Goal: Transaction & Acquisition: Purchase product/service

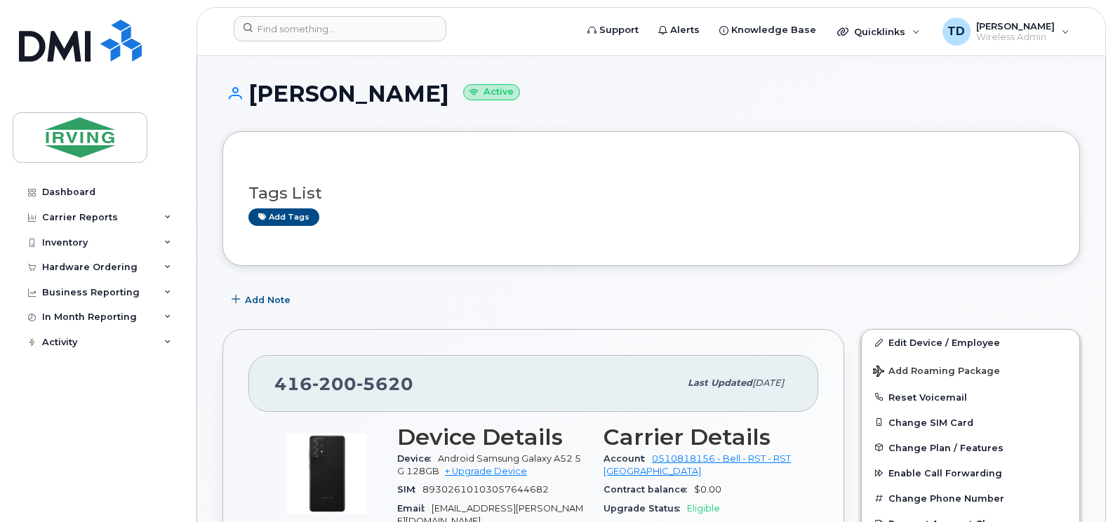
scroll to position [211, 0]
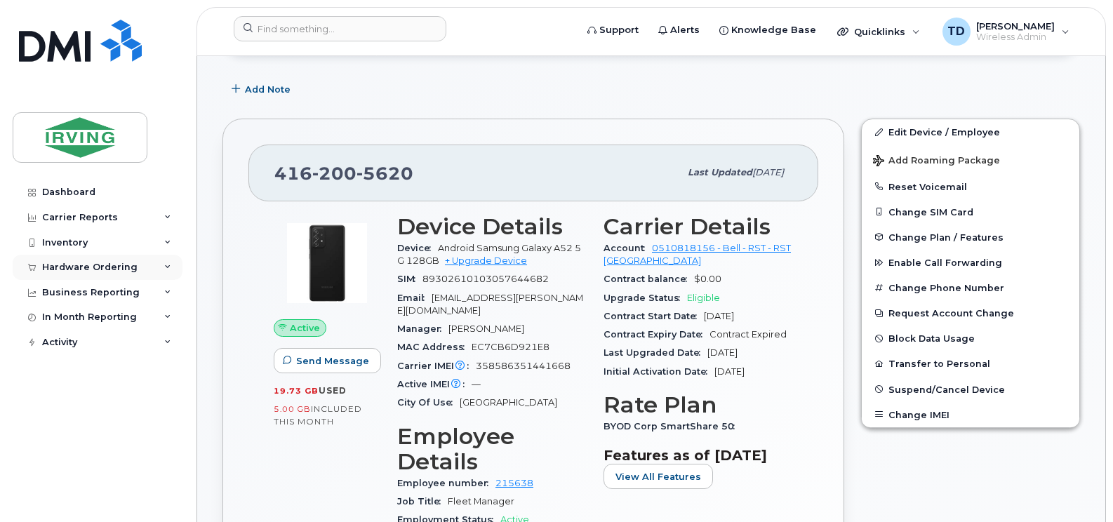
click at [164, 264] on icon at bounding box center [167, 267] width 7 height 7
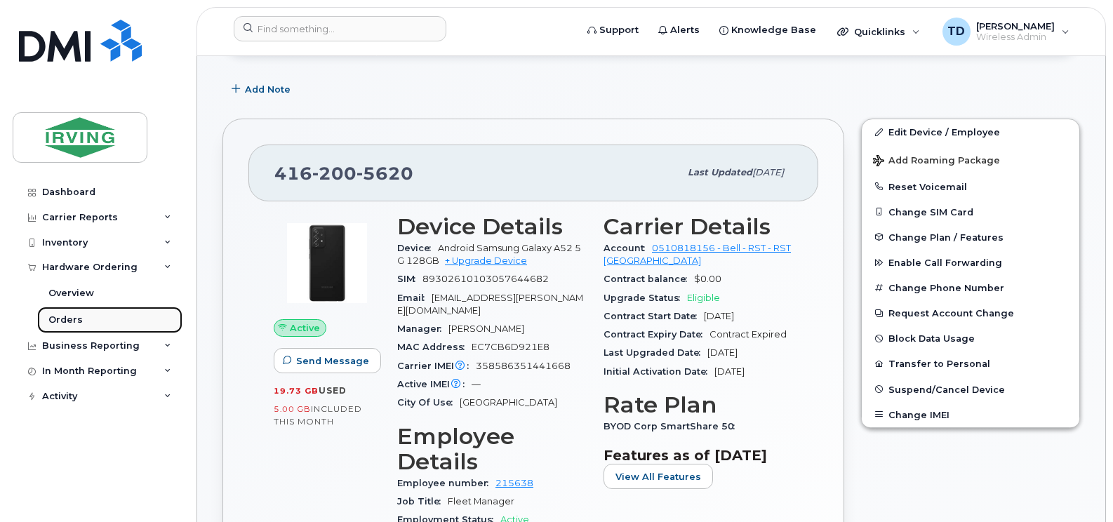
click at [67, 320] on div "Orders" at bounding box center [65, 320] width 34 height 13
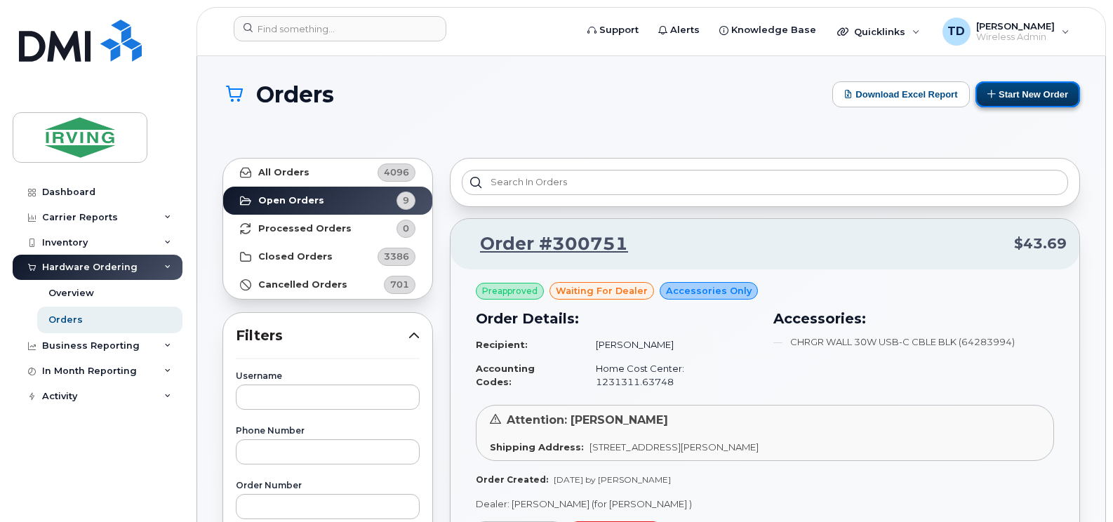
click at [1016, 90] on button "Start New Order" at bounding box center [1028, 94] width 105 height 26
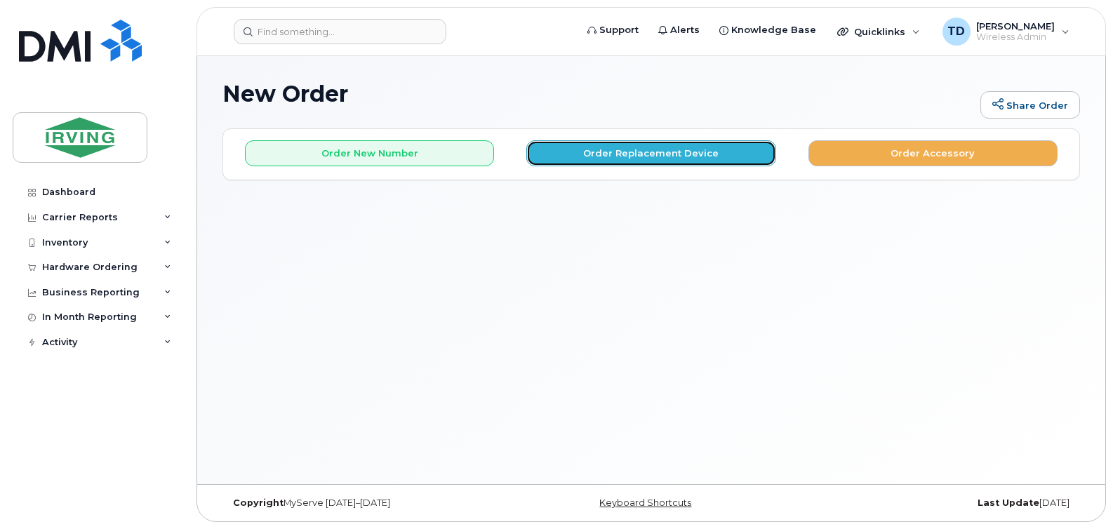
click at [649, 152] on button "Order Replacement Device" at bounding box center [650, 153] width 249 height 26
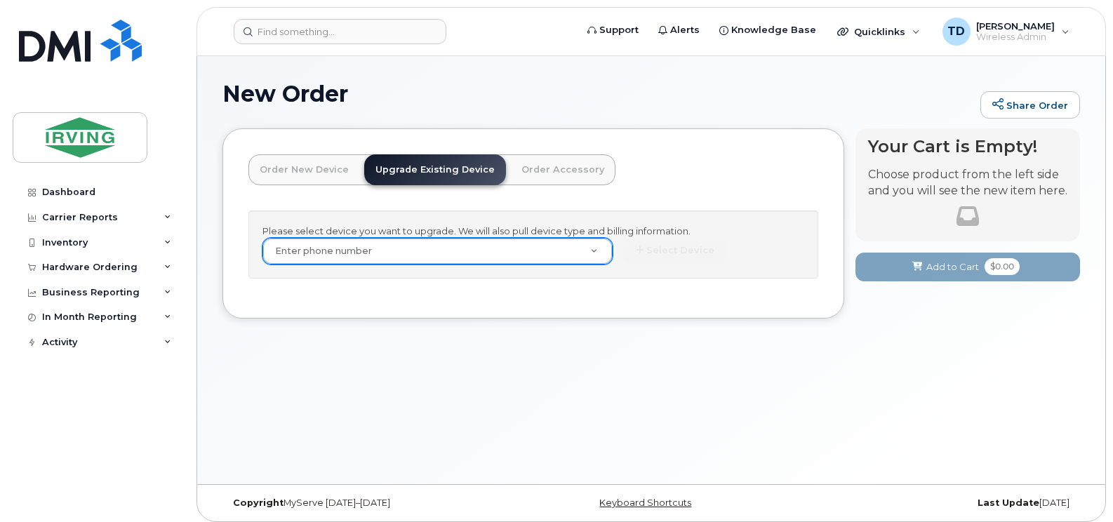
paste input "416-200-5620"
type input "416-200-5620"
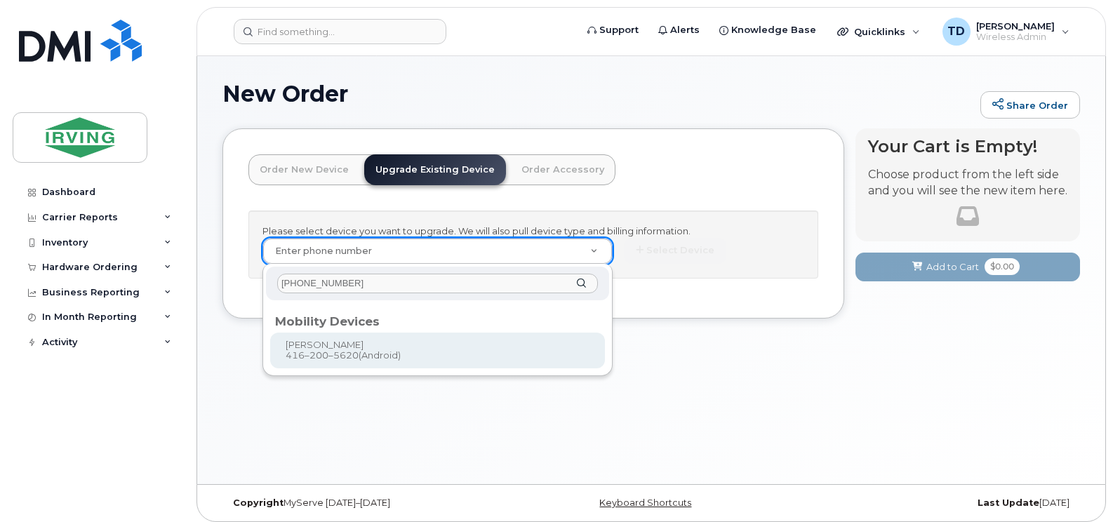
type input "416-200-5620"
type input "697410"
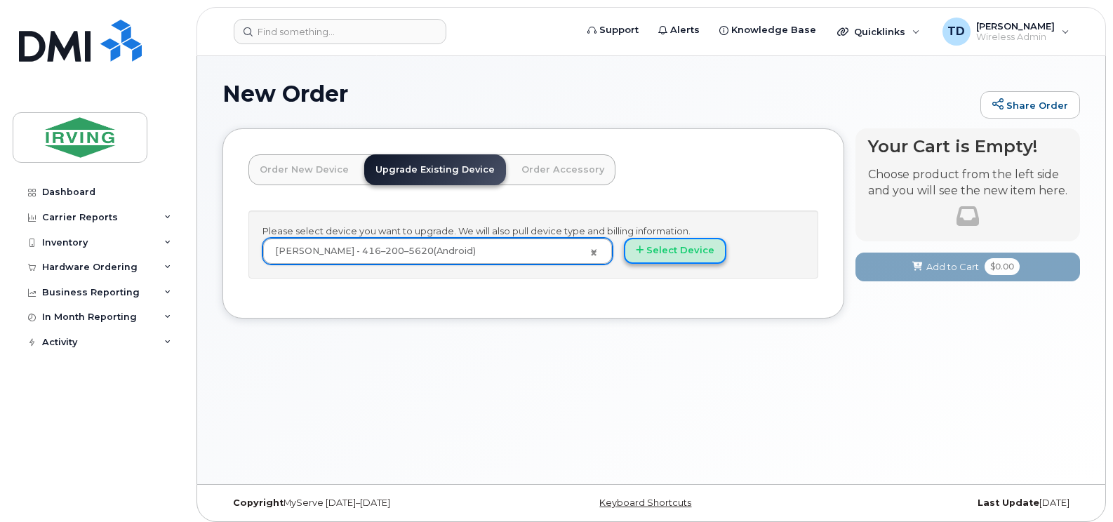
click at [701, 253] on button "Select Device" at bounding box center [675, 251] width 102 height 26
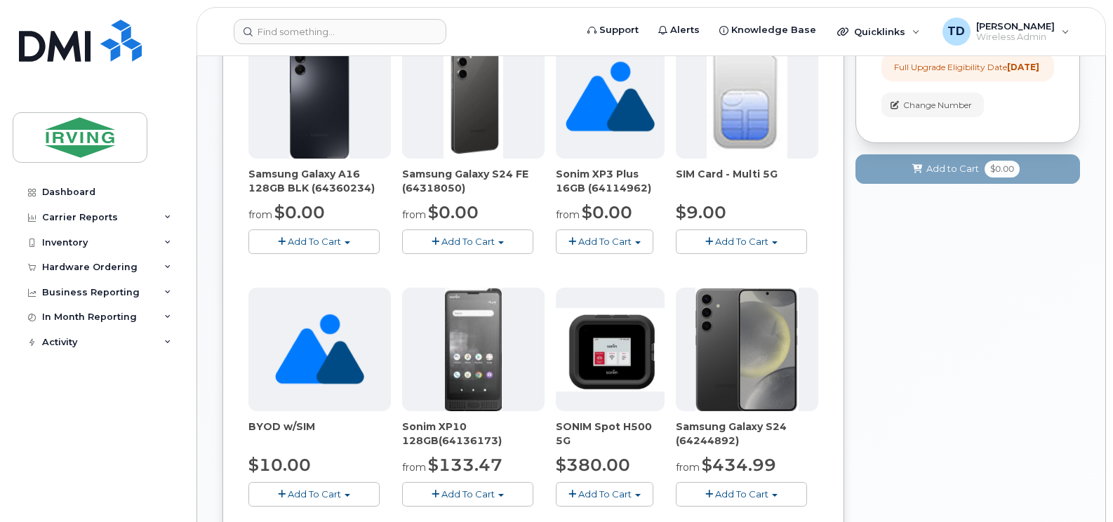
scroll to position [281, 0]
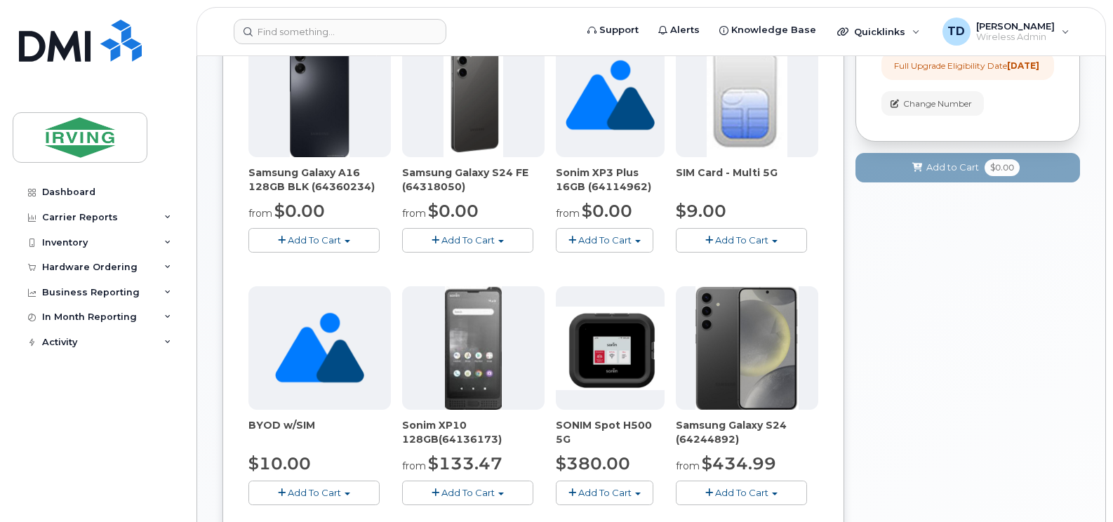
click at [468, 239] on span "Add To Cart" at bounding box center [468, 239] width 53 height 11
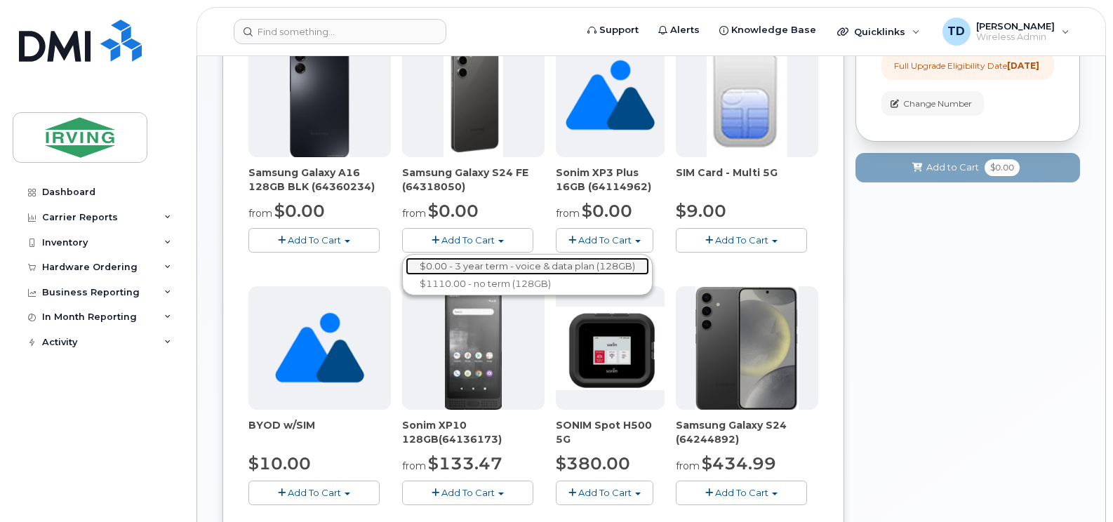
click at [472, 270] on link "$0.00 - 3 year term - voice & data plan (128GB)" at bounding box center [528, 267] width 244 height 18
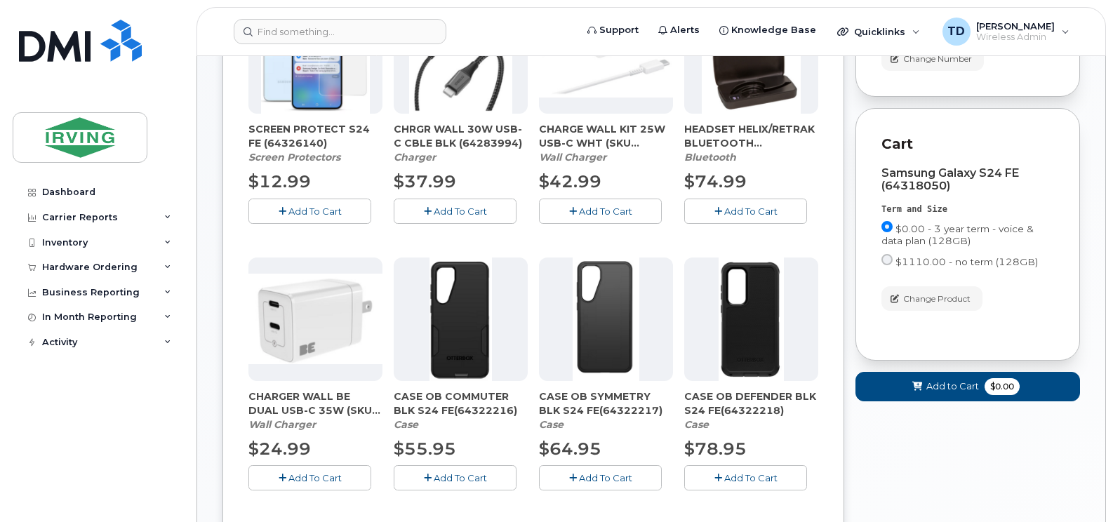
scroll to position [351, 0]
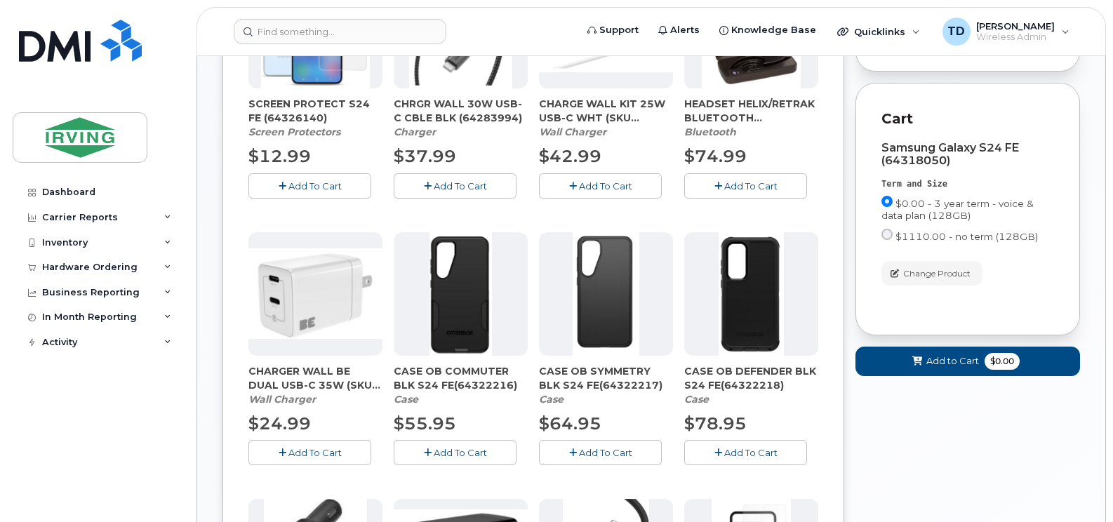
click at [459, 455] on span "Add To Cart" at bounding box center [460, 452] width 53 height 11
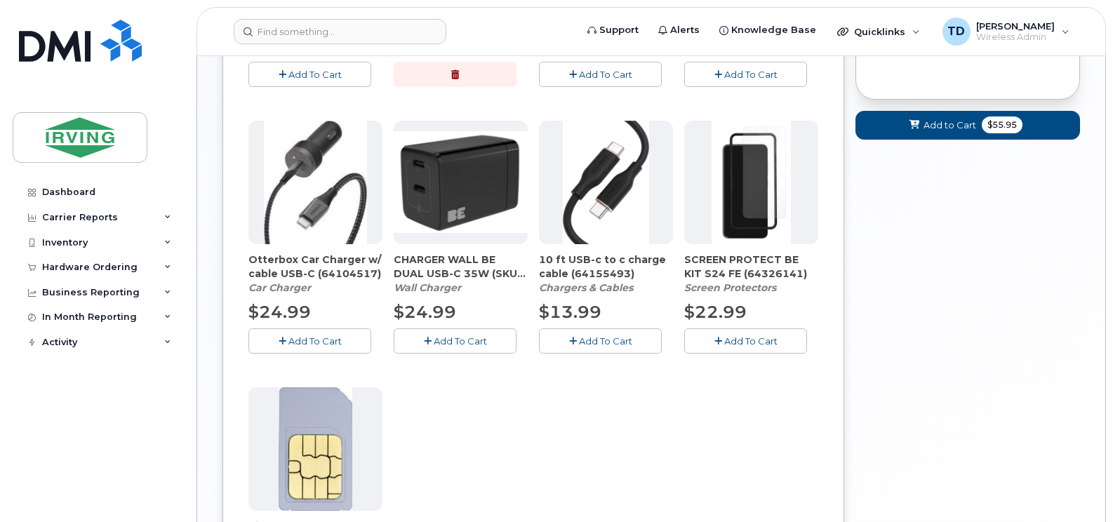
scroll to position [772, 0]
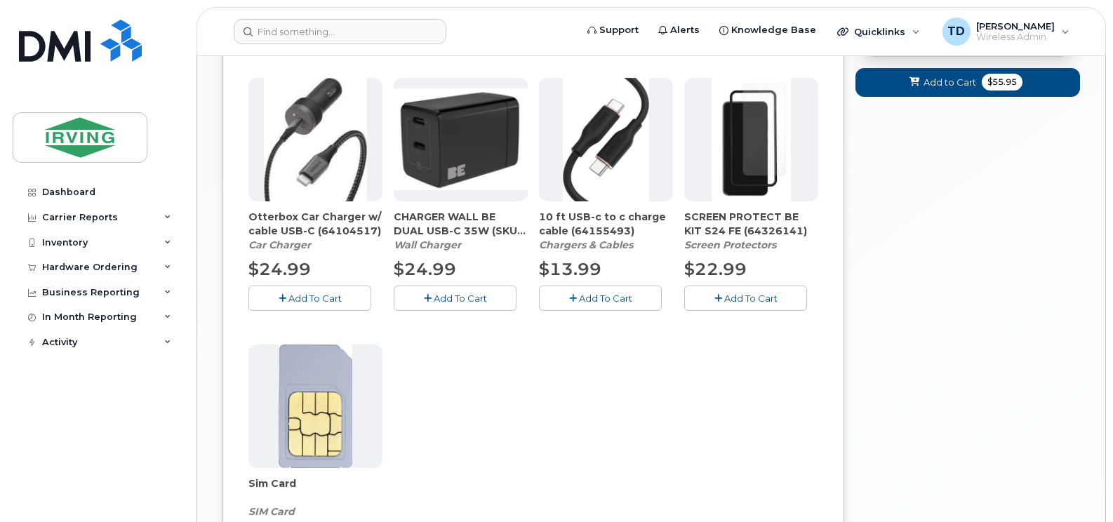
click at [740, 295] on span "Add To Cart" at bounding box center [750, 298] width 53 height 11
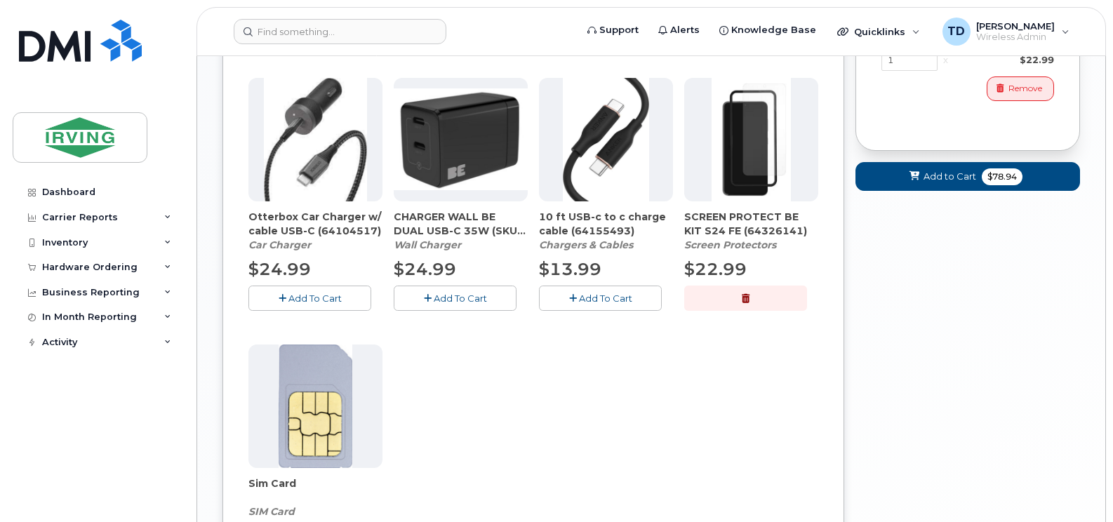
click at [466, 300] on span "Add To Cart" at bounding box center [460, 298] width 53 height 11
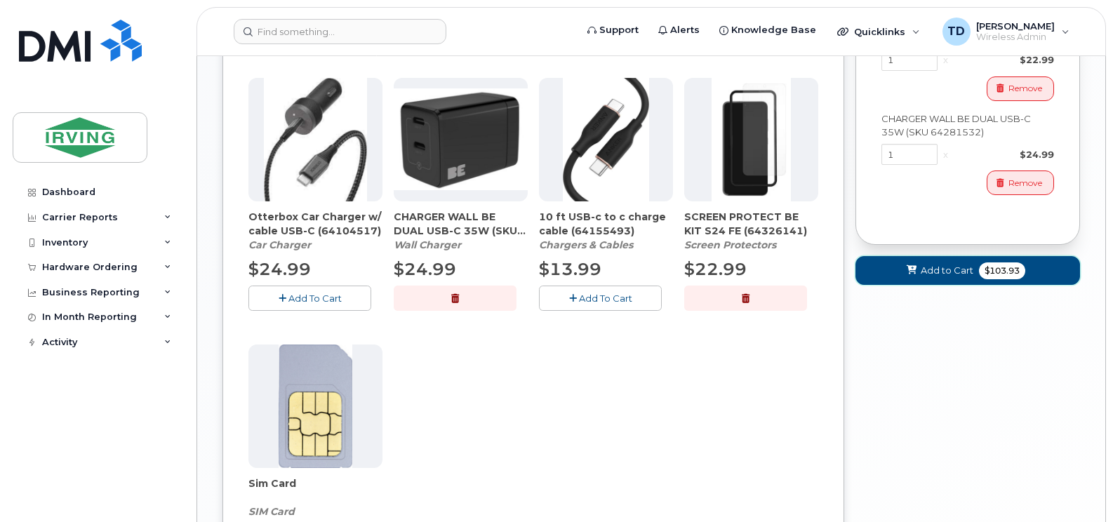
click at [927, 277] on span "Add to Cart" at bounding box center [947, 270] width 53 height 13
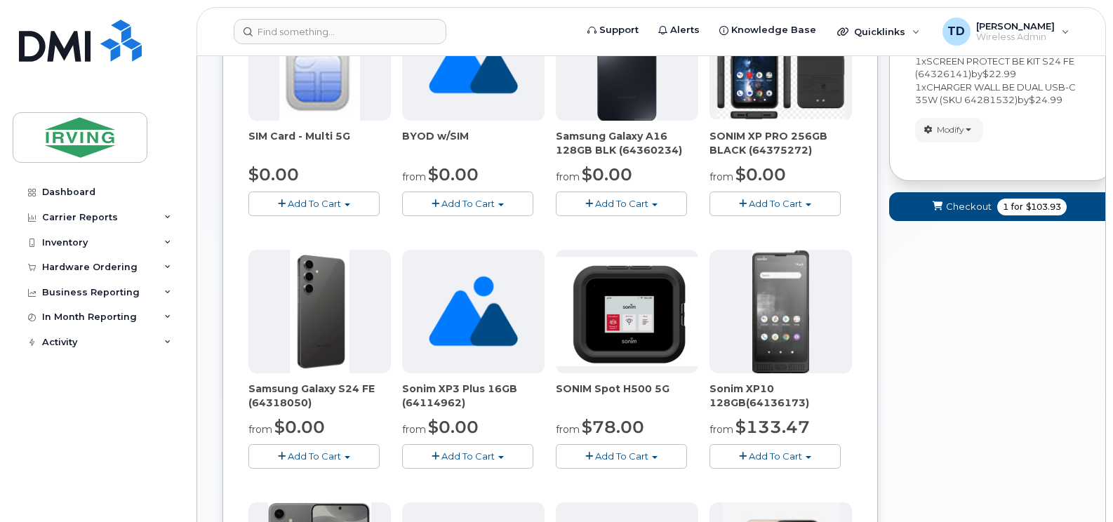
scroll to position [253, 0]
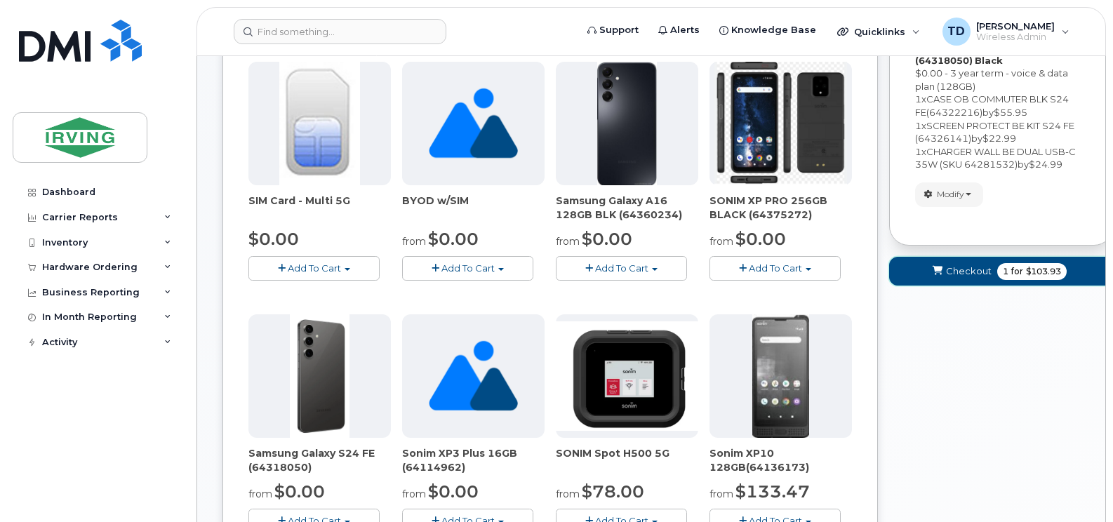
click at [972, 269] on span "Checkout" at bounding box center [969, 271] width 46 height 13
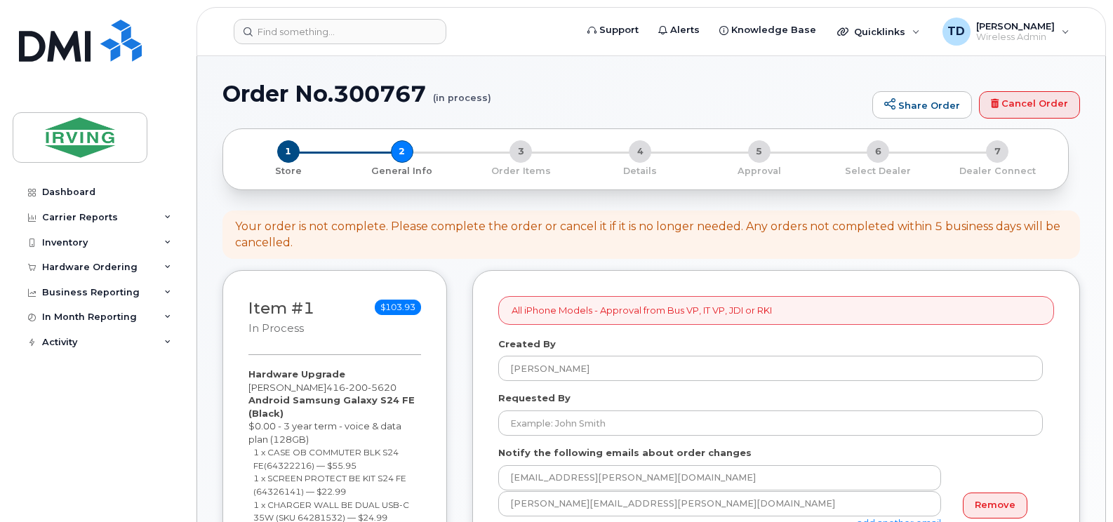
select select
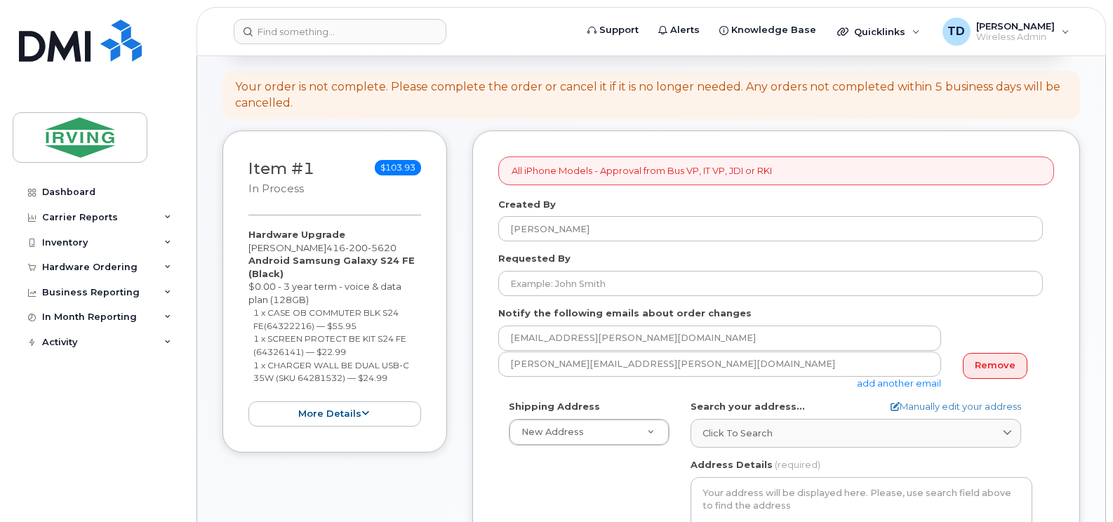
scroll to position [140, 0]
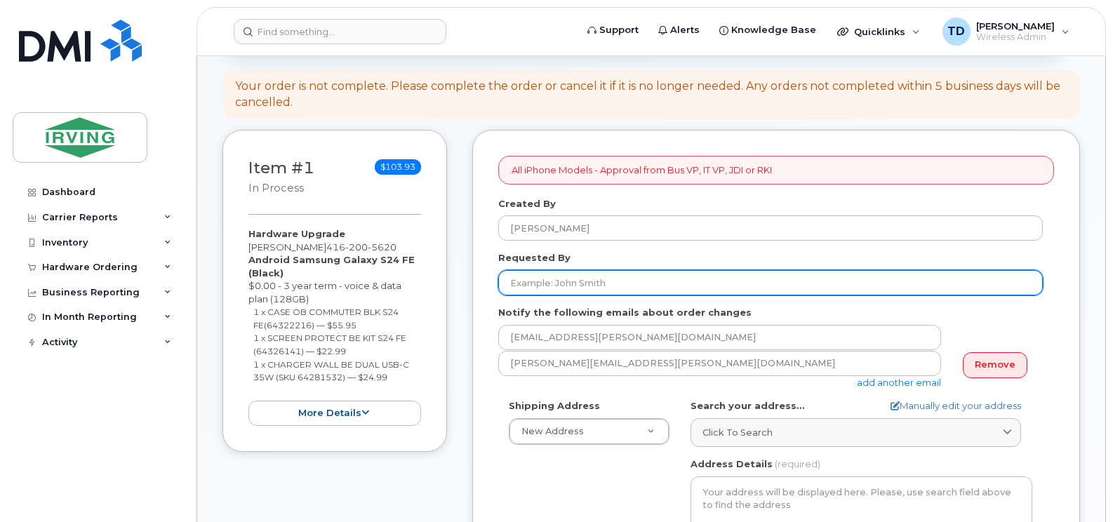
click at [570, 279] on input "Requested By" at bounding box center [770, 282] width 545 height 25
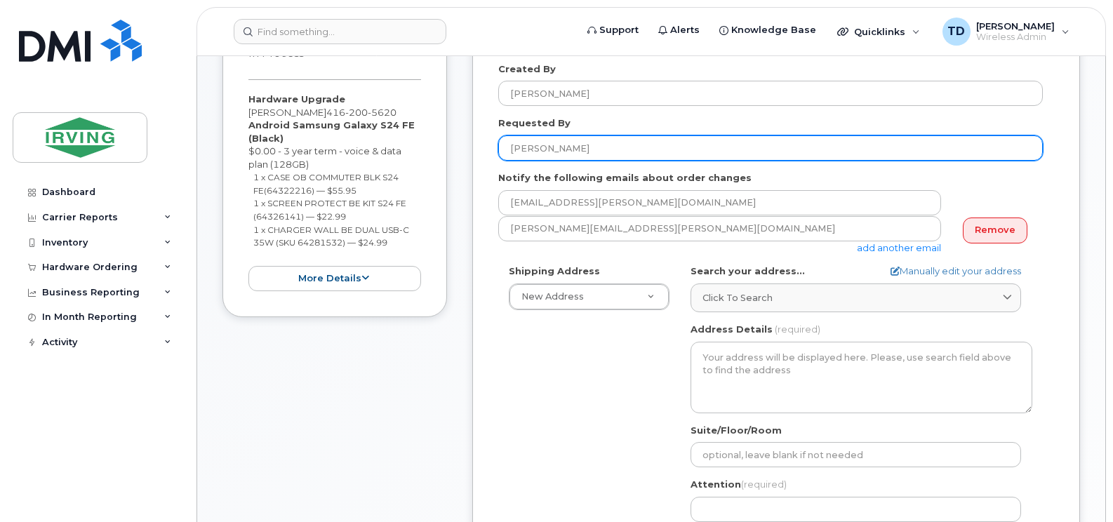
click at [585, 148] on input "Cora" at bounding box center [770, 147] width 545 height 25
type input "[PERSON_NAME]"
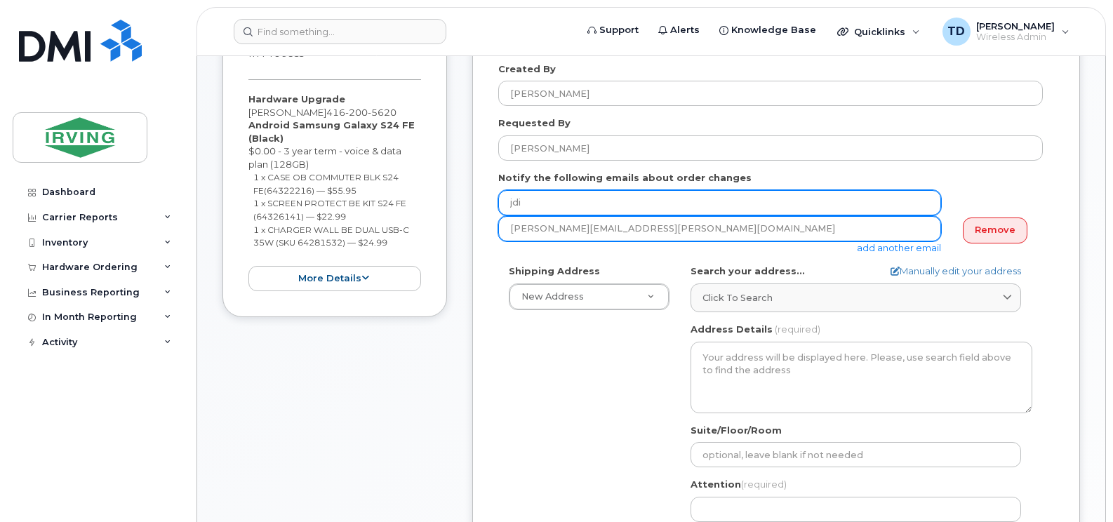
type input "jdiswitchboard@jdirving.com"
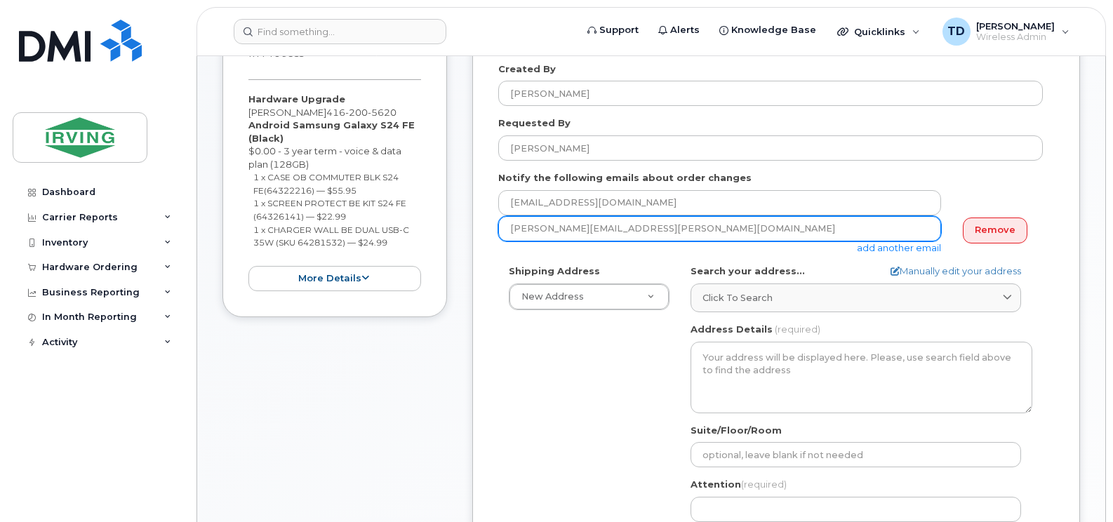
type input "Nick Spencer"
type input "5063435754"
type textarea "Order # 5091541656 Invoice Kent Line"
select select
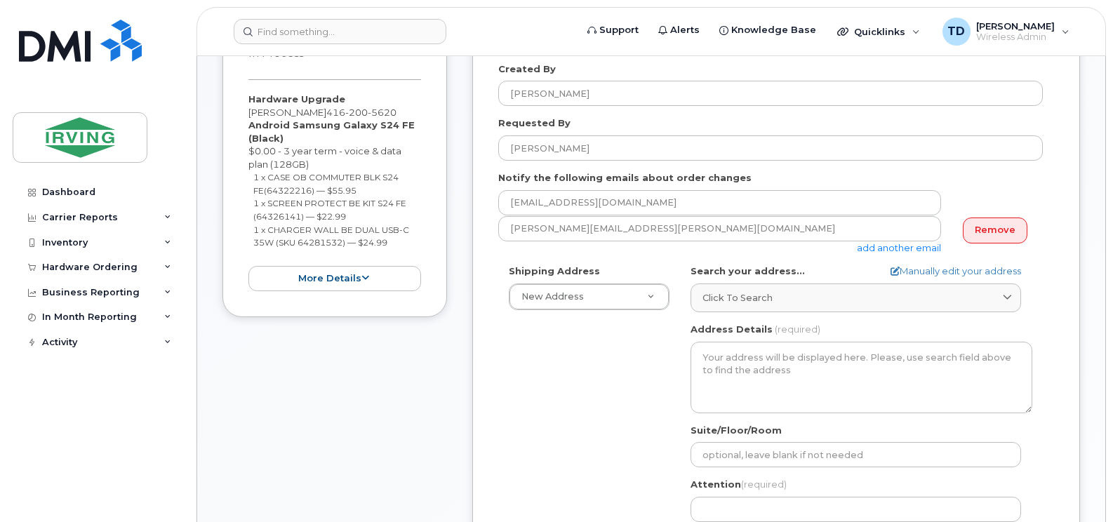
type input "5063435754"
select select
click at [978, 228] on link "Remove" at bounding box center [995, 231] width 65 height 26
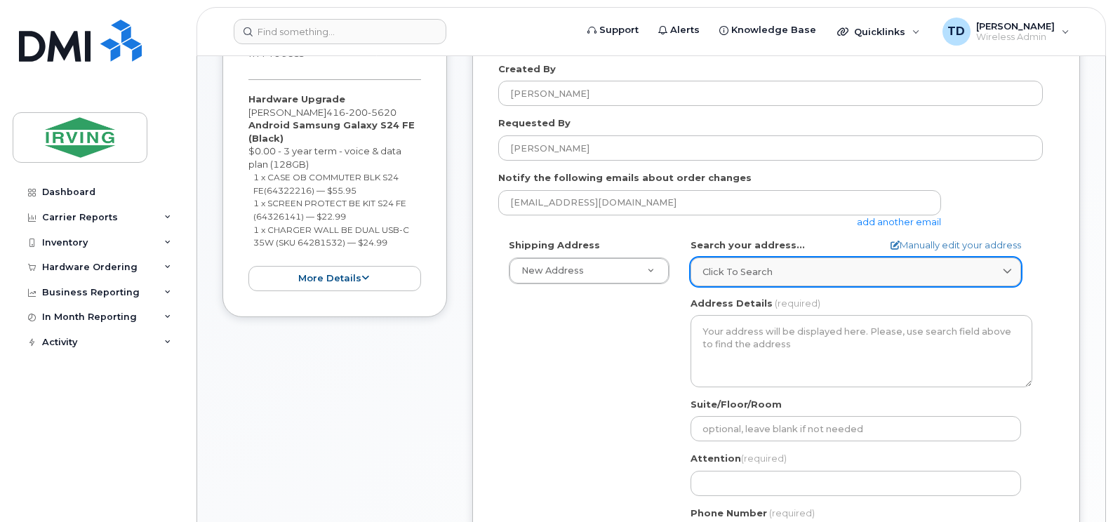
click at [720, 272] on span "Click to search" at bounding box center [738, 271] width 70 height 13
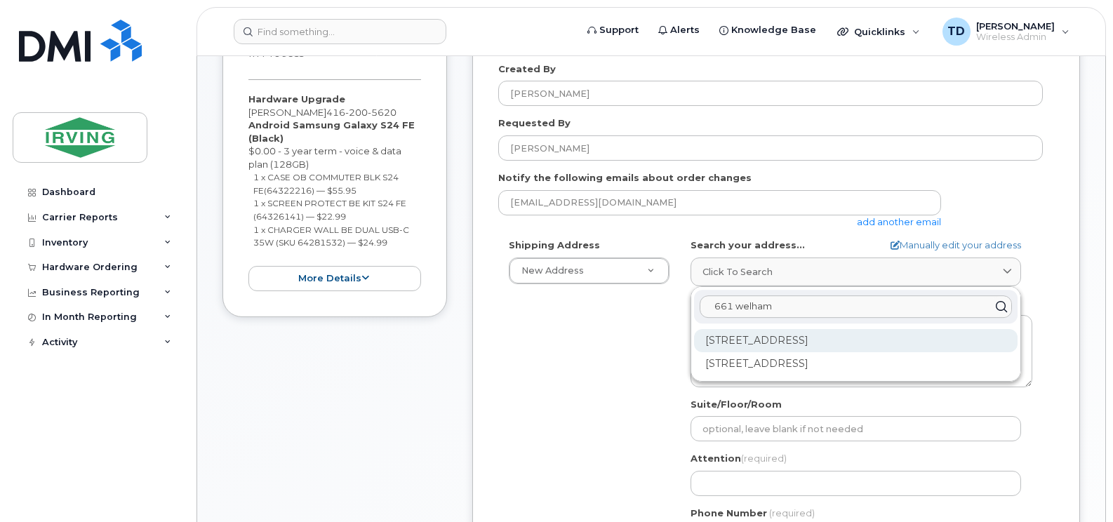
type input "661 welham"
click at [823, 336] on div "661 Welham Rd Barrie ON L4N 0B7" at bounding box center [856, 340] width 324 height 23
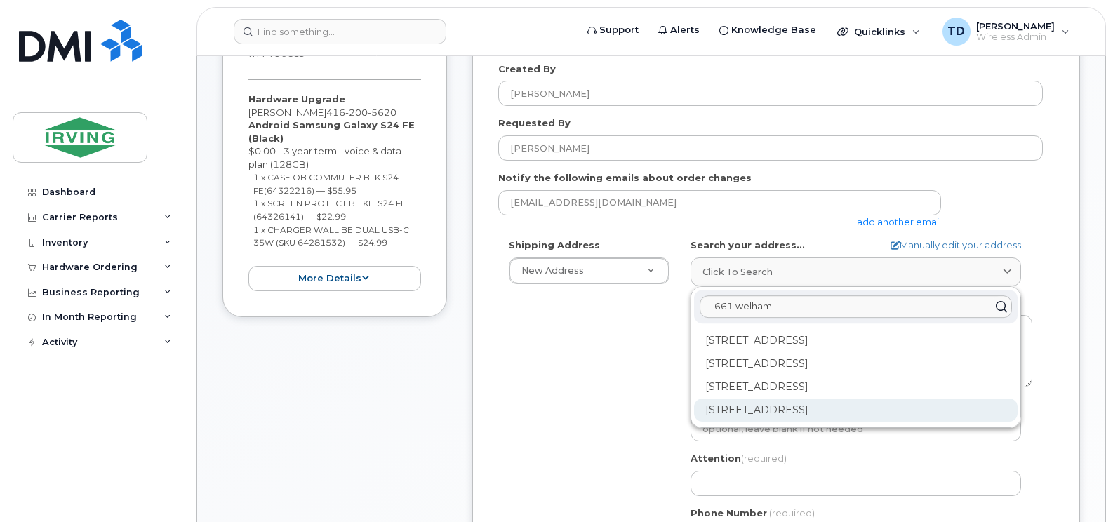
click at [761, 406] on div "5-661 Welham Rd Barrie ON L4N 0B7" at bounding box center [856, 410] width 324 height 23
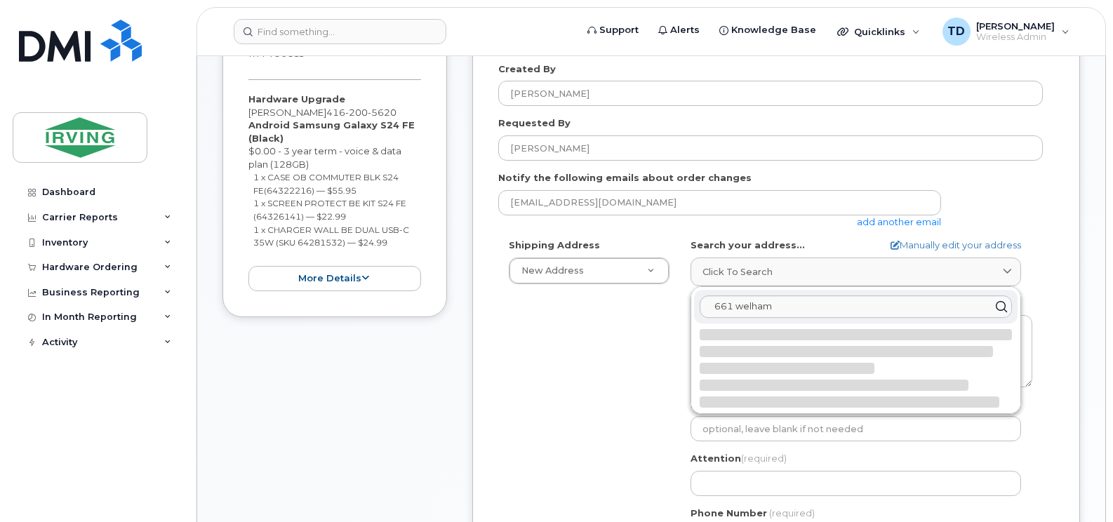
select select
type textarea "5-661 Welham Rd BARRIE ON L4N 0B7 CANADA"
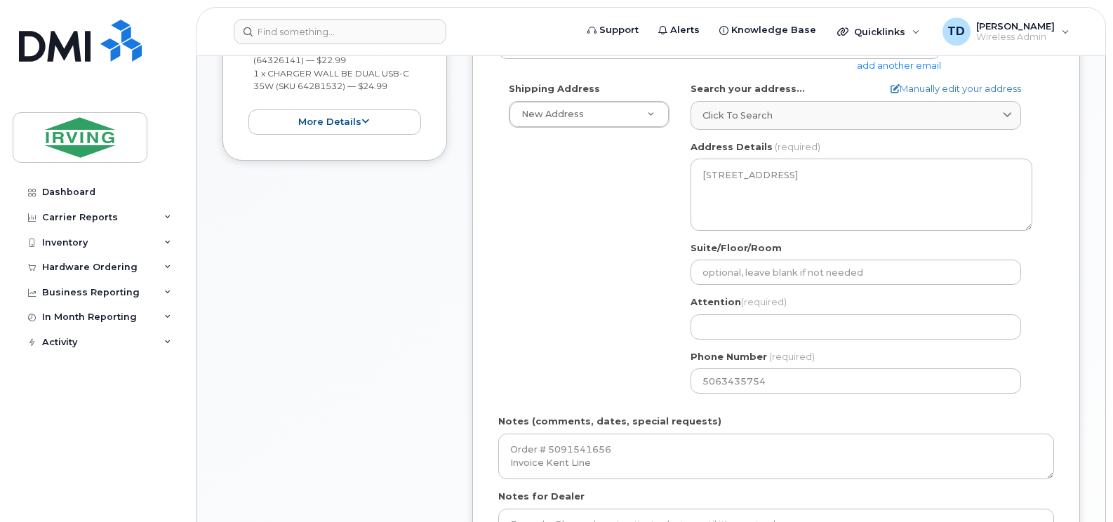
scroll to position [486, 0]
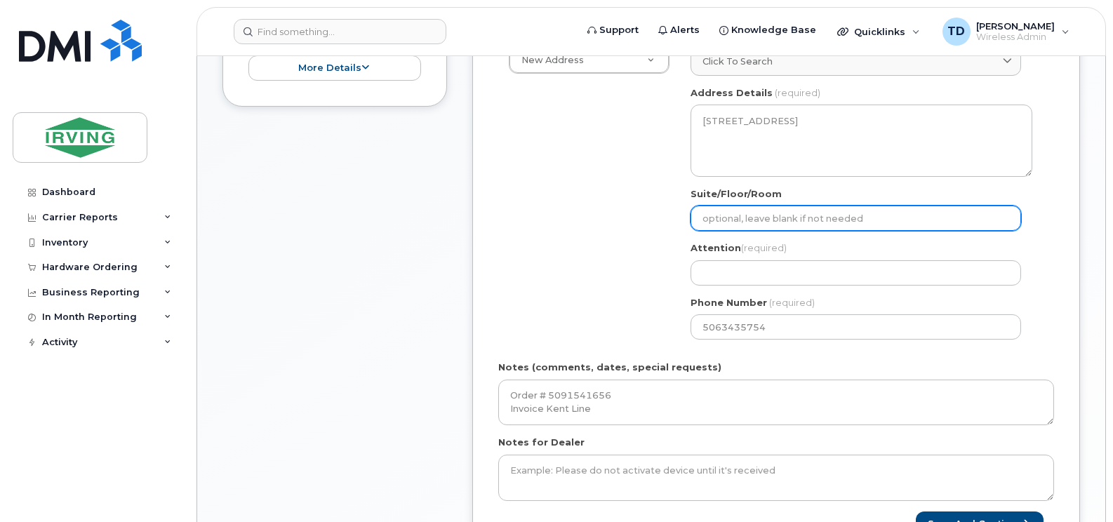
click at [741, 224] on input "Suite/Floor/Room" at bounding box center [856, 218] width 331 height 25
select select
type input "U"
select select
type input "Un"
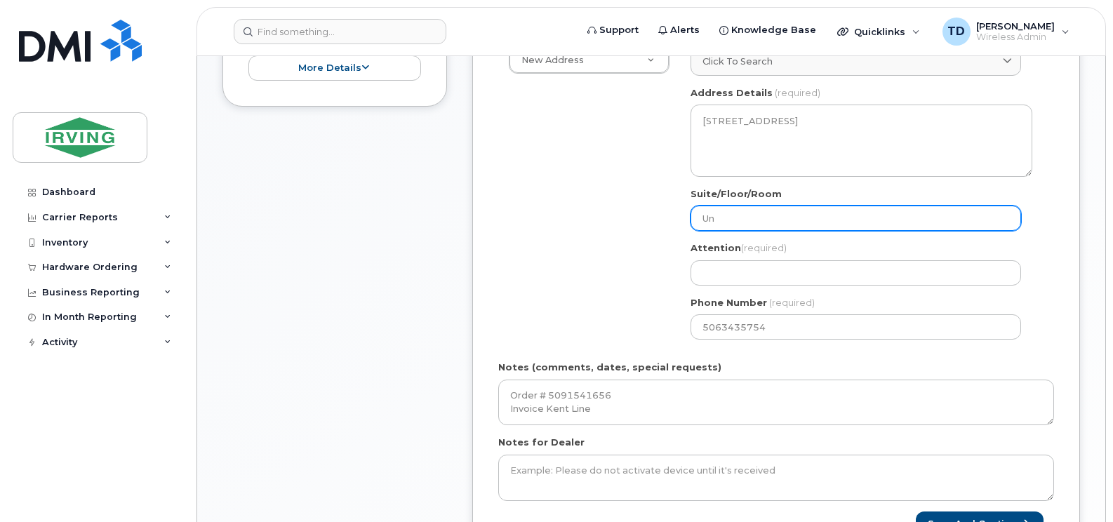
select select
type input "Uni"
select select
type input "Unit"
select select
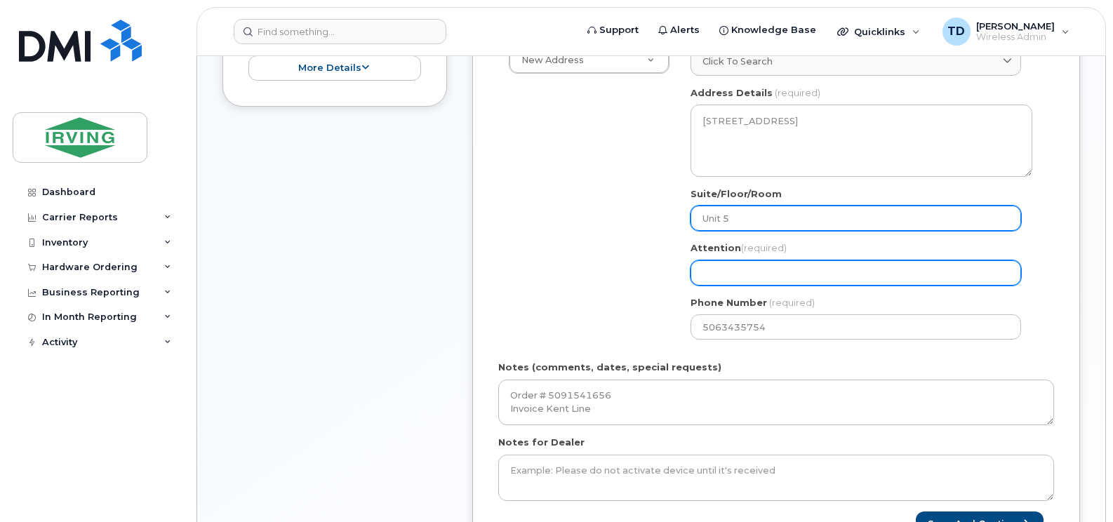
type input "Unit 5"
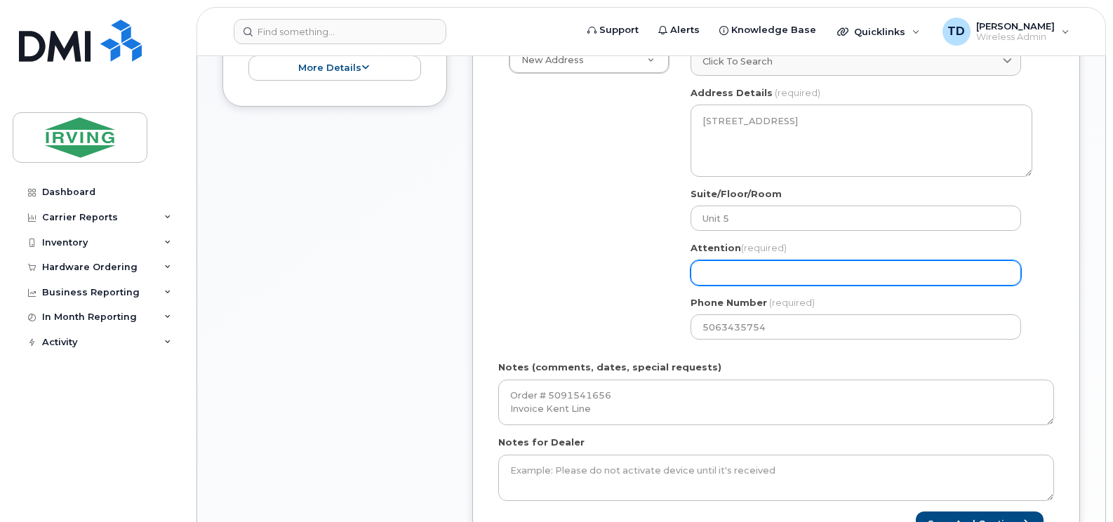
click at [760, 281] on input "Attention (required)" at bounding box center [856, 272] width 331 height 25
select select
type input "M"
select select
type input "Mi"
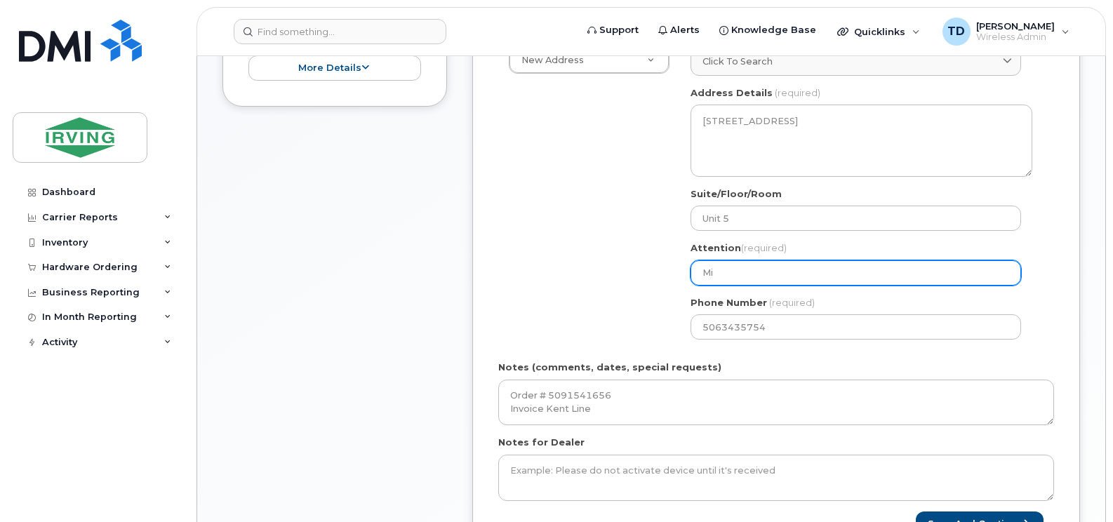
select select
type input "Mic"
select select
type input "Mich"
select select
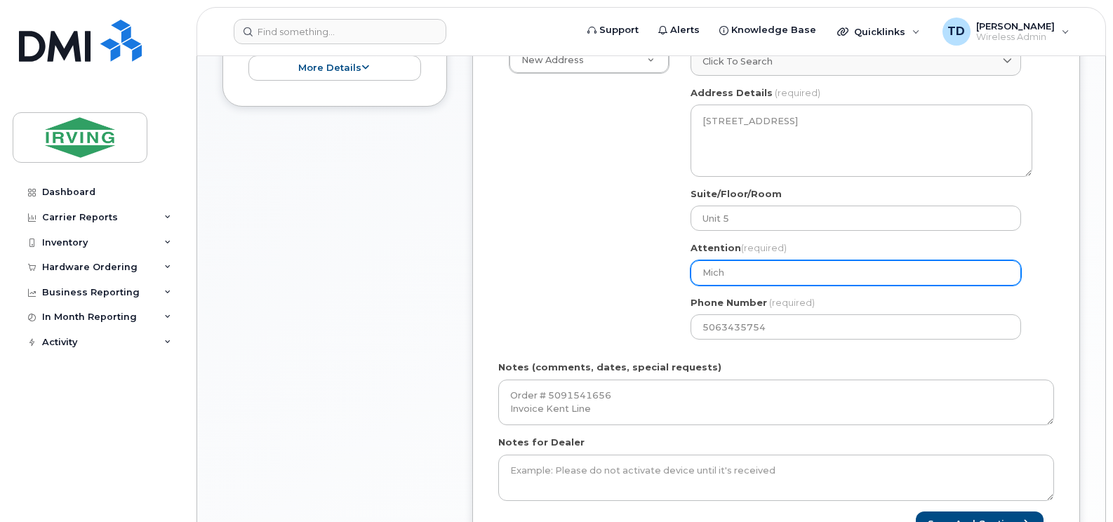
type input "Miche"
select select
type input "Michel"
select select
type input "Michell"
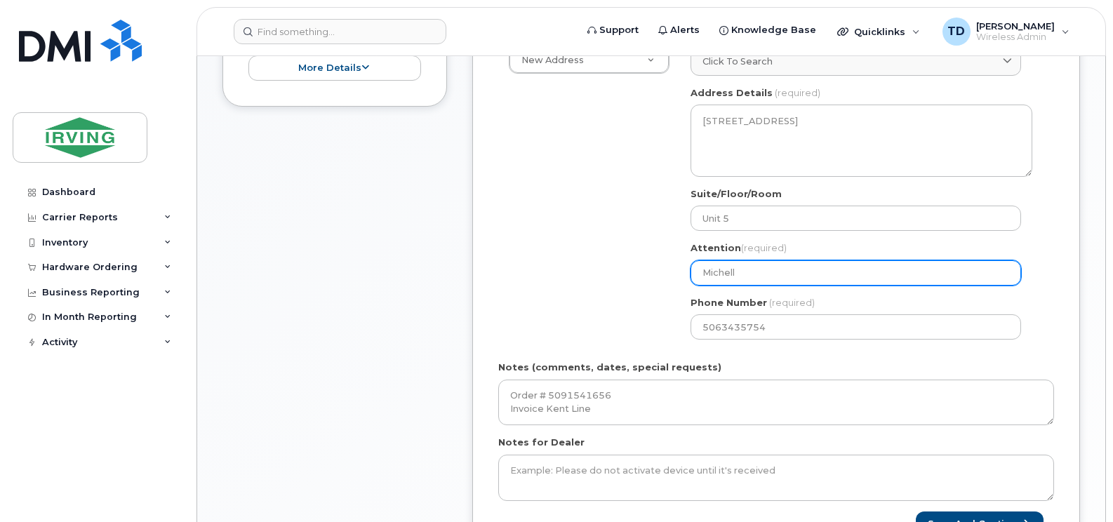
select select
type input "Michelle"
select select
type input "Michelle R"
select select
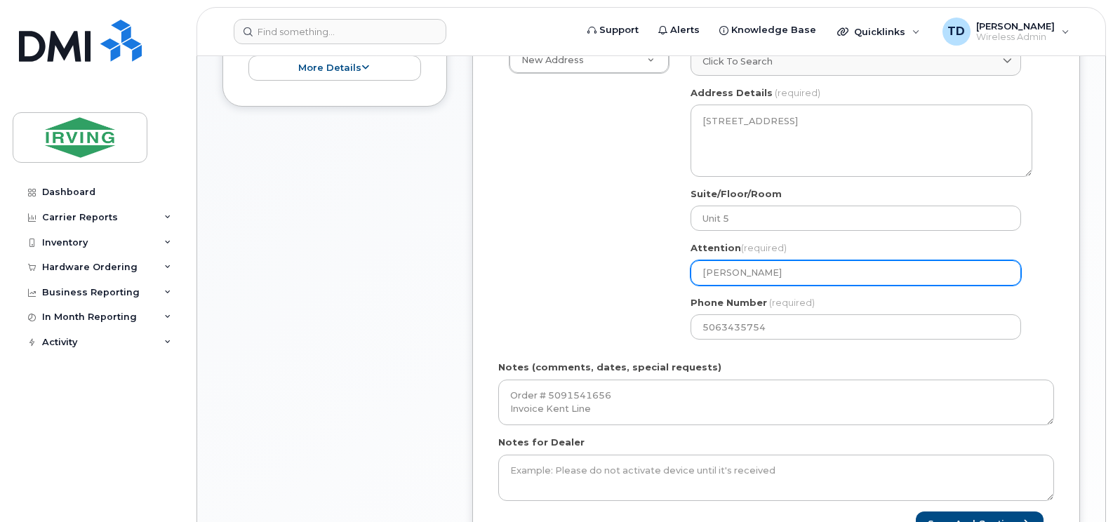
type input "Michelle Re"
select select
type input "Michelle Ref"
select select
type input "Michelle Re"
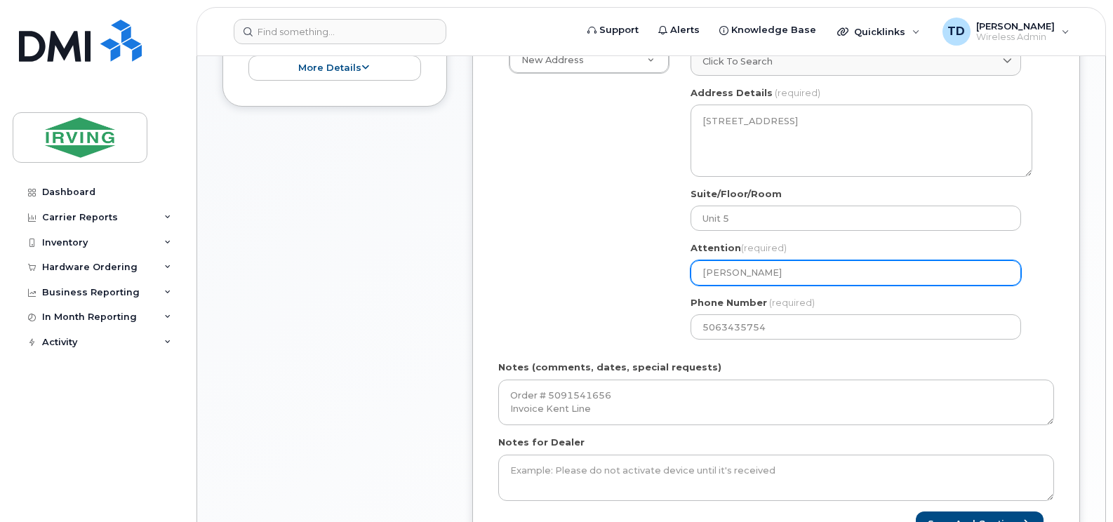
select select
type input "Michelle Red"
select select
type input "Michelle Redc"
select select
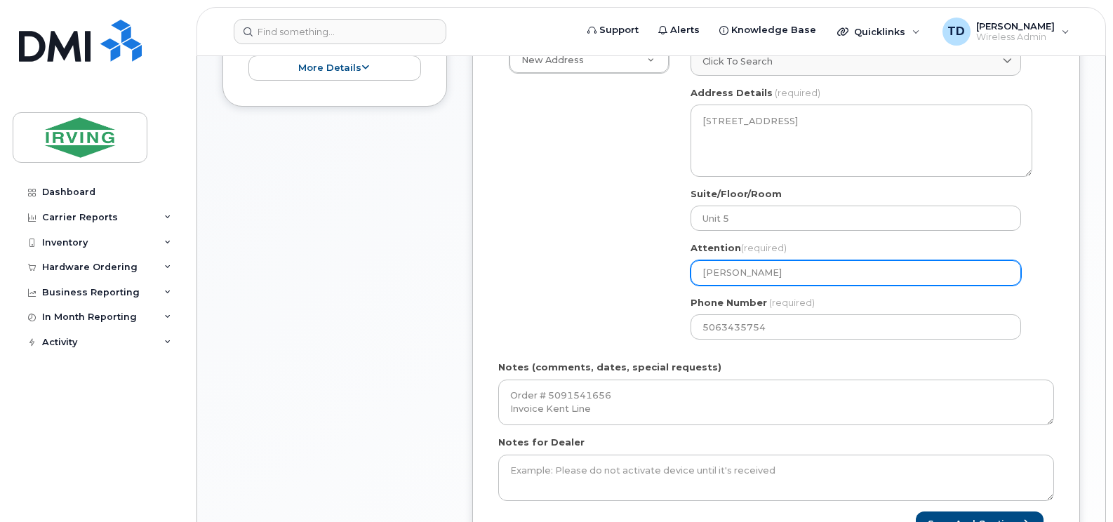
type input "Michelle Redcl"
select select
type input "Michelle Redcll"
select select
type input "Michelle Redclli"
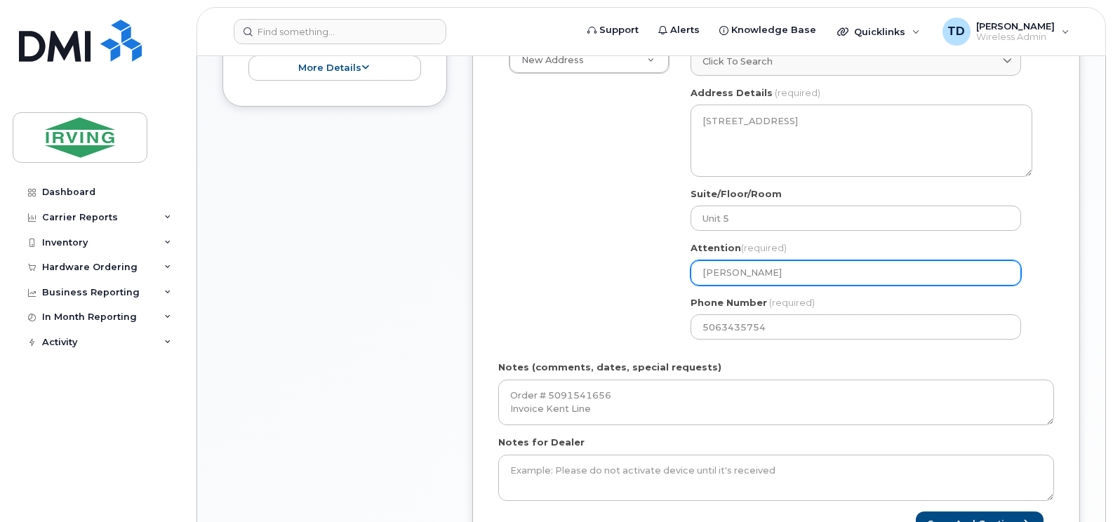
select select
type input "Michelle Redcll"
select select
type input "Michelle Redcl"
select select
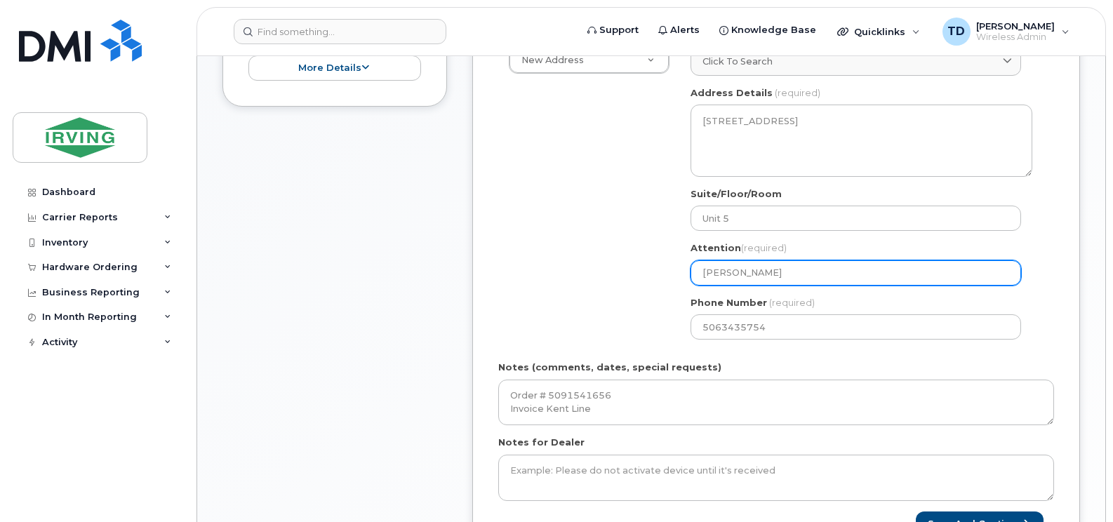
type input "Michelle Redcli"
select select
type input "Michelle Redclif"
select select
type input "Michelle Redcliff"
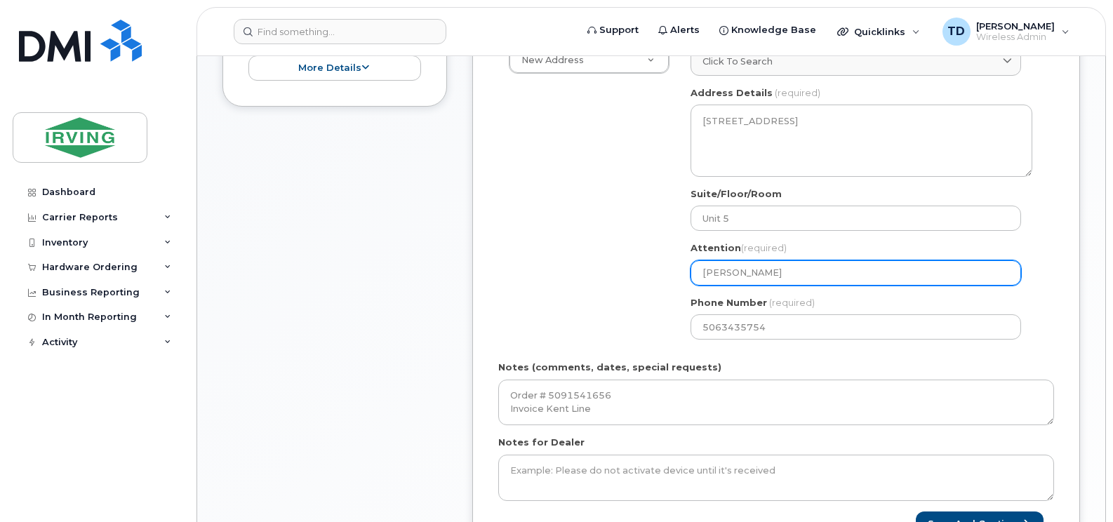
select select
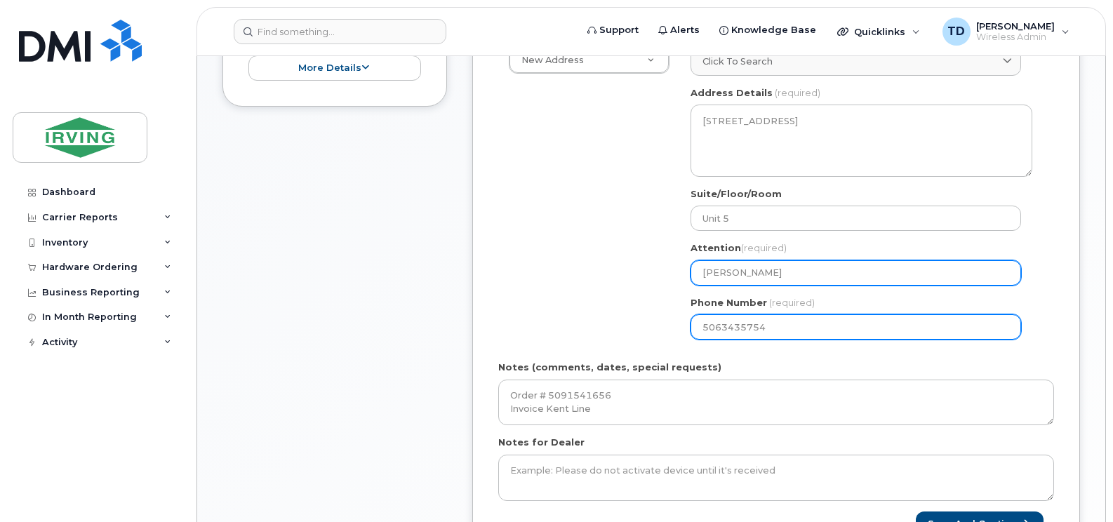
type input "[PERSON_NAME]"
click at [764, 327] on input "5063435754" at bounding box center [856, 326] width 331 height 25
click at [755, 324] on input "5063435754" at bounding box center [856, 326] width 331 height 25
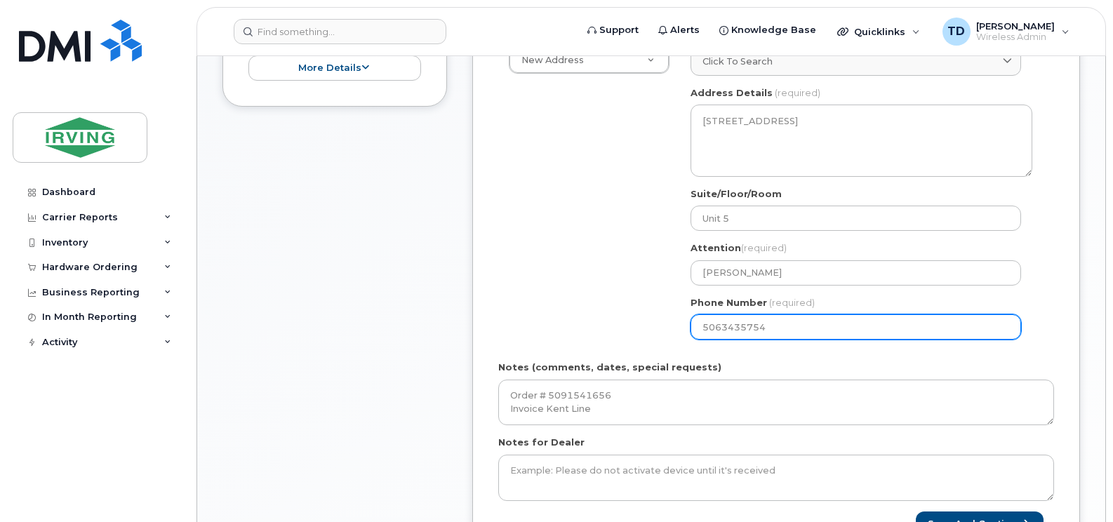
click at [755, 324] on input "5063435754" at bounding box center [856, 326] width 331 height 25
paste input "number"
select select
click at [726, 331] on input "Phone Number" at bounding box center [856, 326] width 331 height 25
click at [745, 326] on input "Phone Number" at bounding box center [856, 326] width 331 height 25
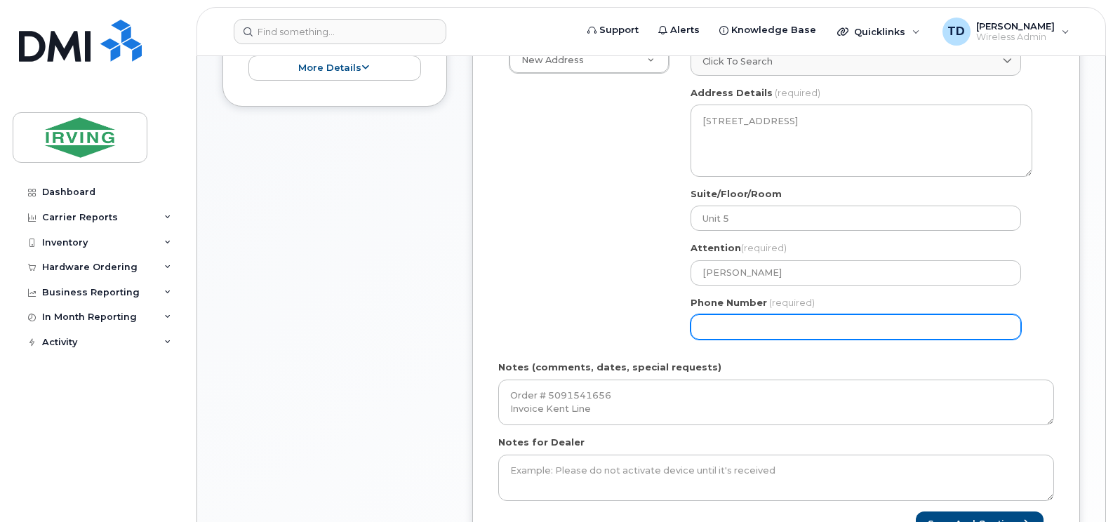
select select
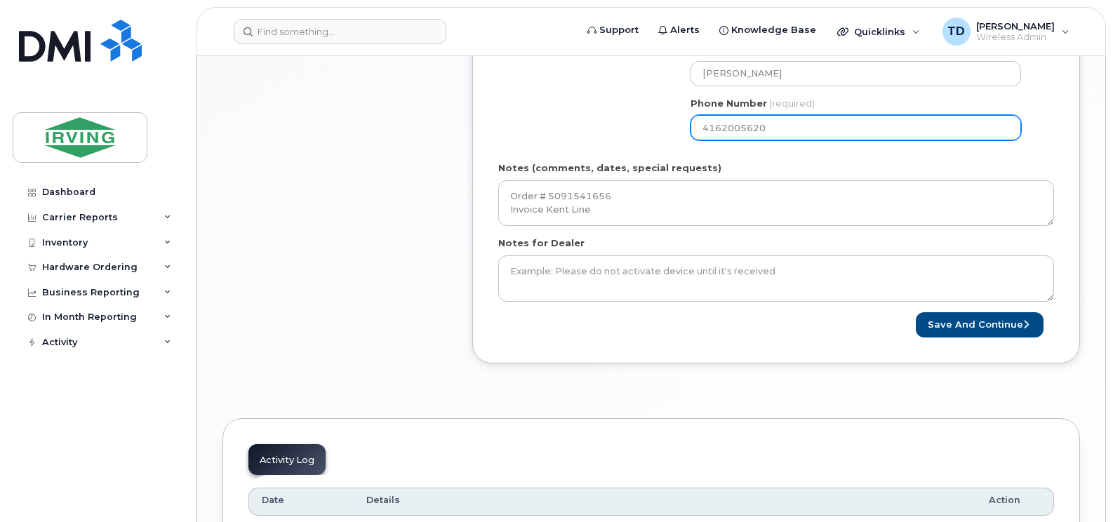
scroll to position [696, 0]
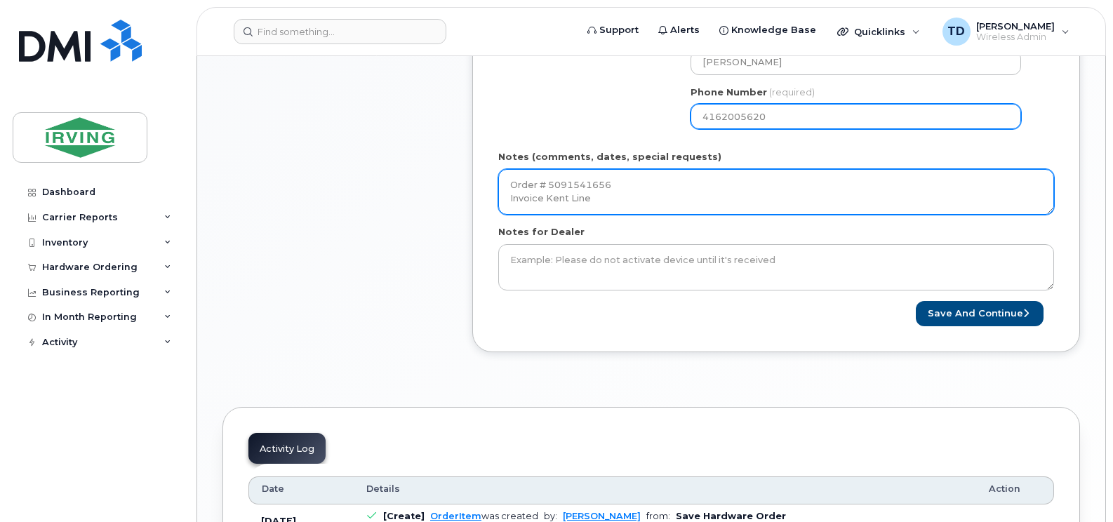
type input "4162005620"
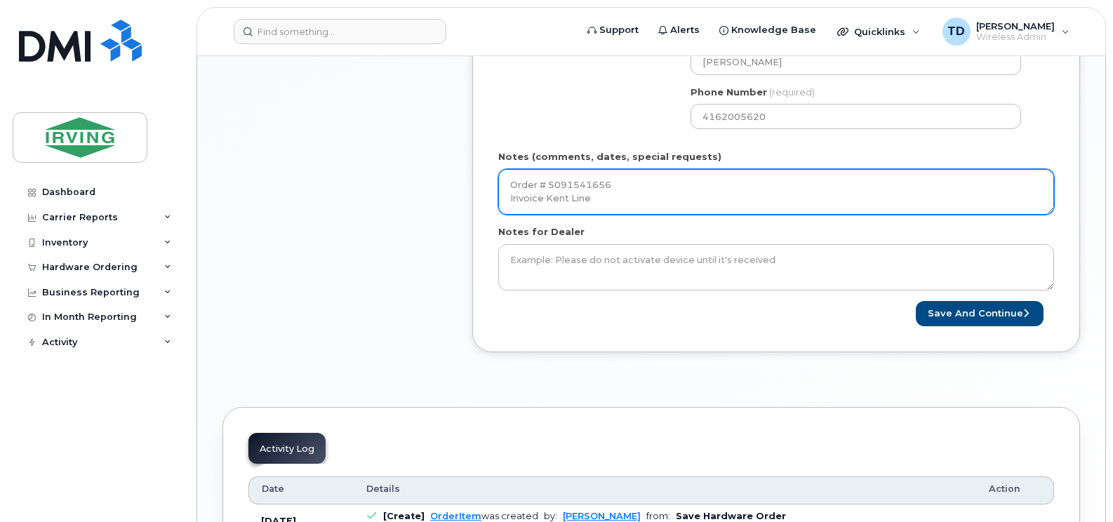
click at [604, 199] on textarea "Order # 5091541656 Invoice Kent Line" at bounding box center [776, 192] width 556 height 46
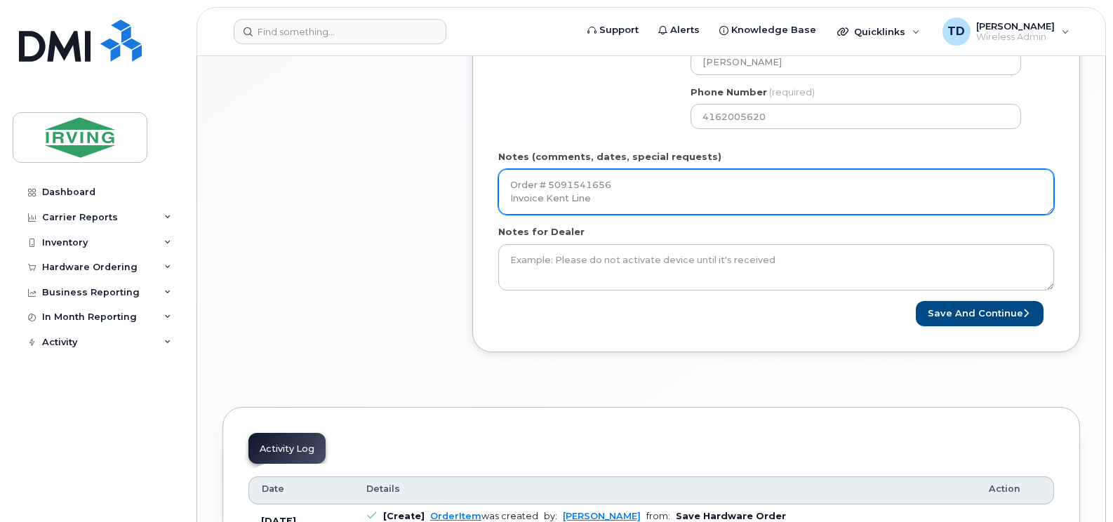
click at [604, 199] on textarea "Order # 5091541656 Invoice Kent Line" at bounding box center [776, 192] width 556 height 46
type textarea "Order # 5091541656"
click at [559, 185] on textarea "Order # 5091541656" at bounding box center [776, 192] width 556 height 46
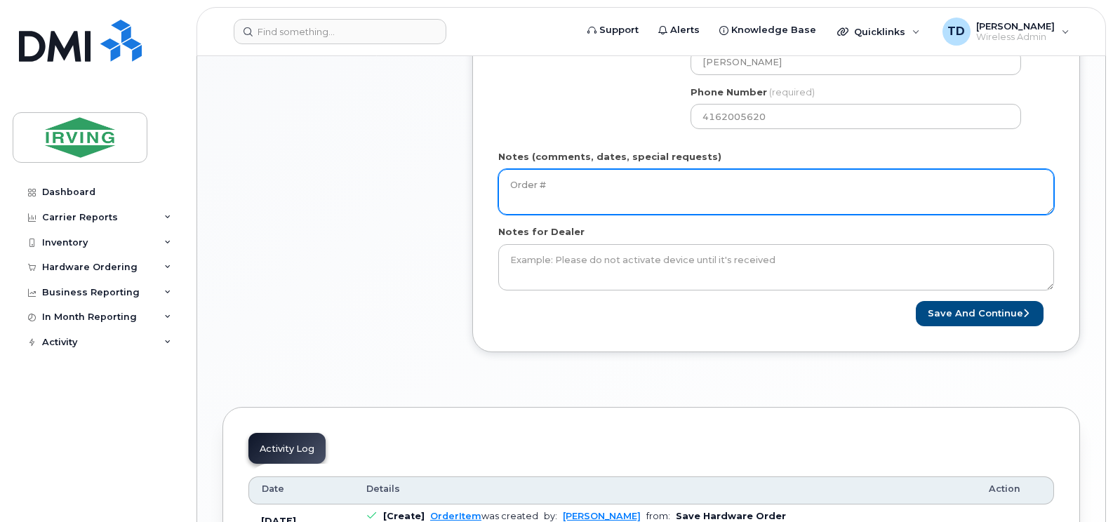
click at [595, 187] on textarea "Order #" at bounding box center [776, 192] width 556 height 46
paste textarea "5091547219"
type textarea "Order # 5091547219 Invoice to RST"
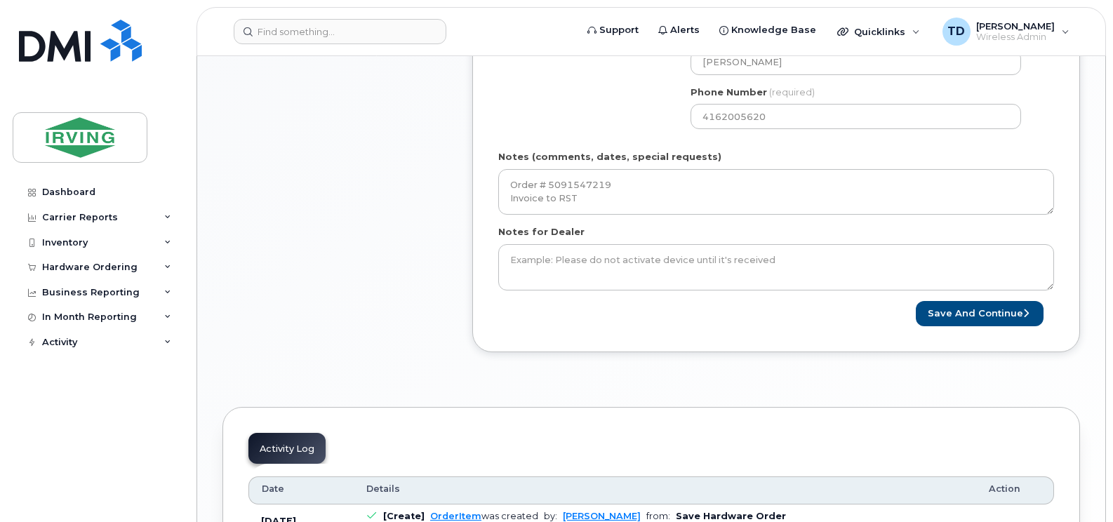
click at [960, 313] on button "Save and Continue" at bounding box center [980, 314] width 128 height 26
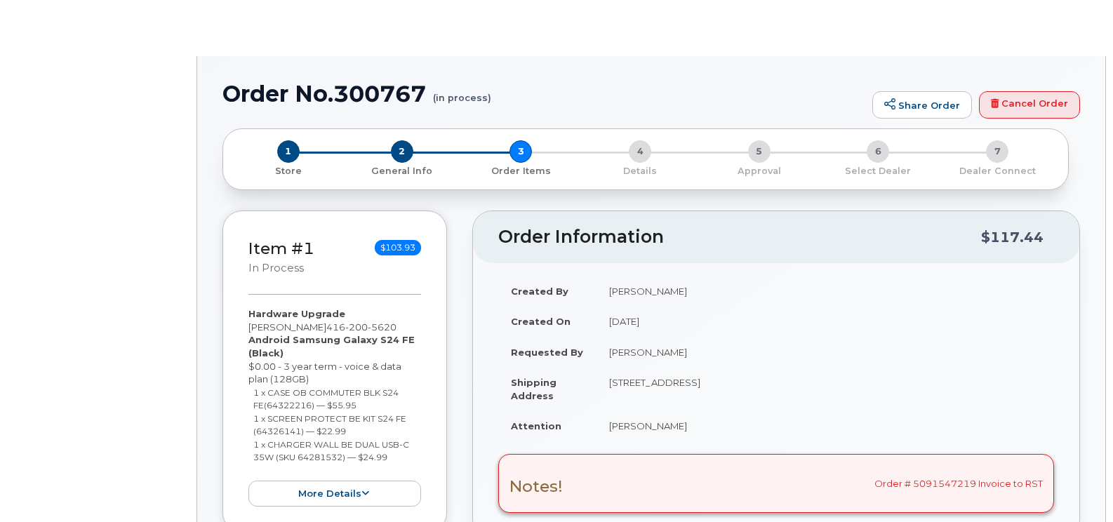
scroll to position [121, 0]
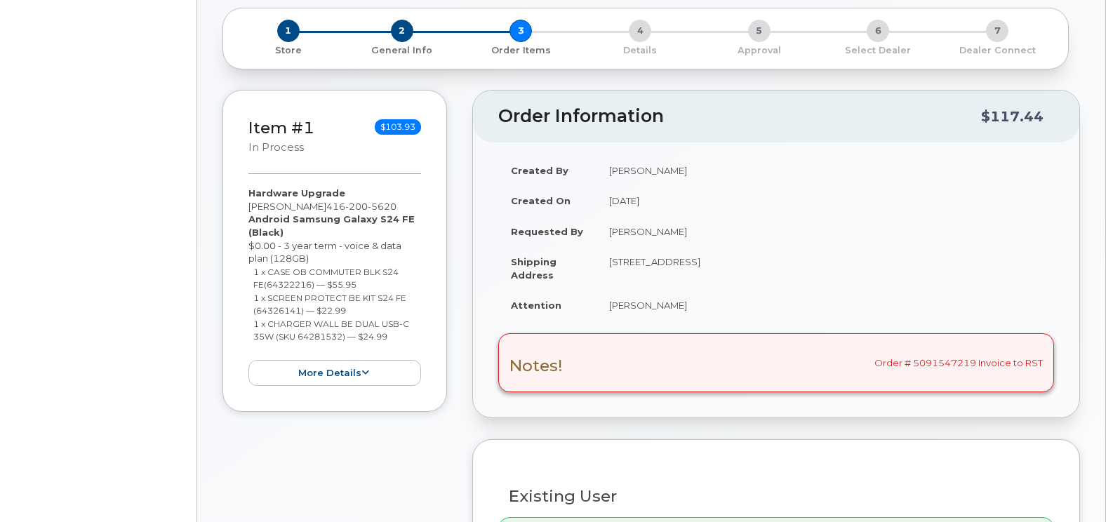
select select "1456677"
radio input "true"
type input "[PERSON_NAME]"
type input "215638"
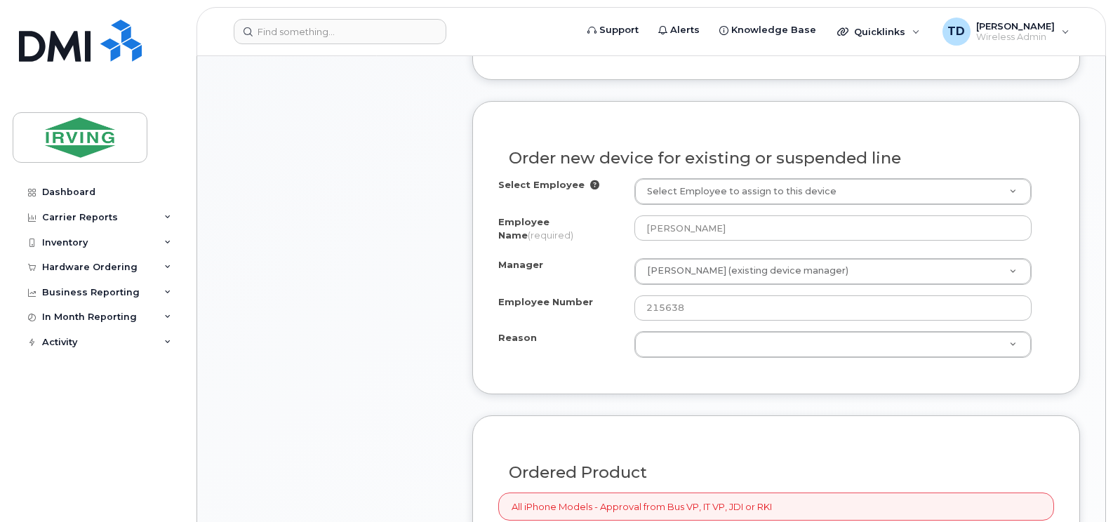
scroll to position [772, 0]
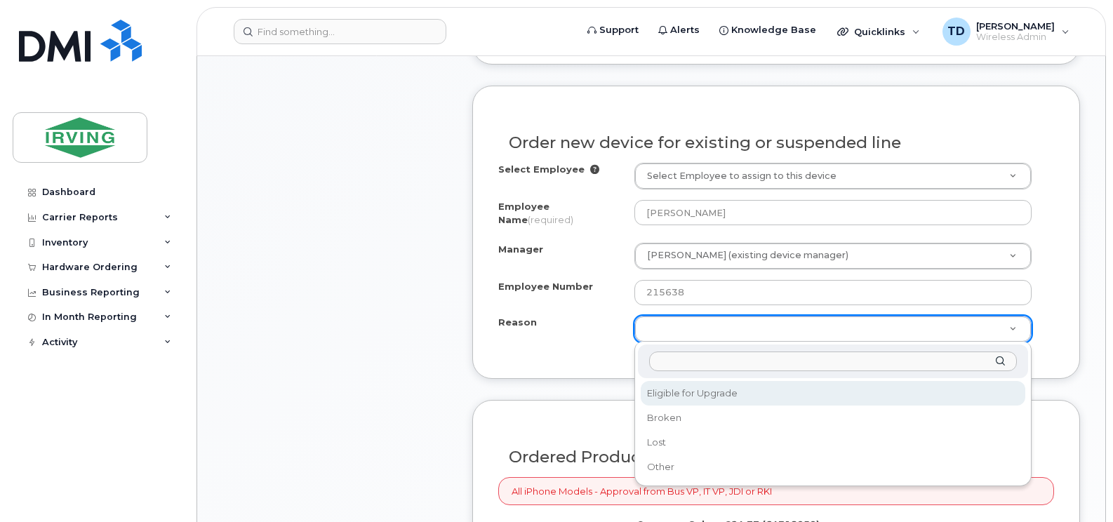
select select "eligible_for_upgrade"
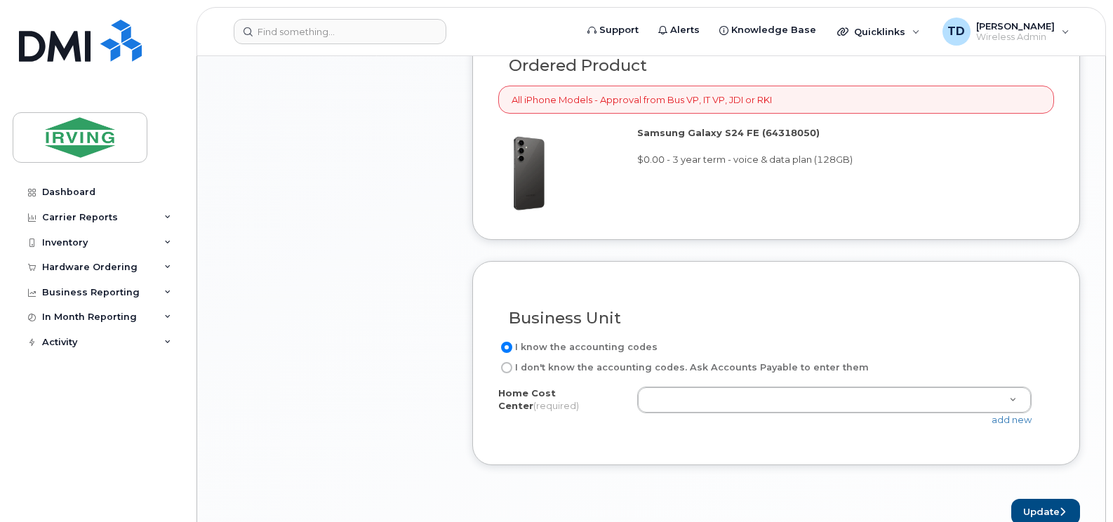
scroll to position [1193, 0]
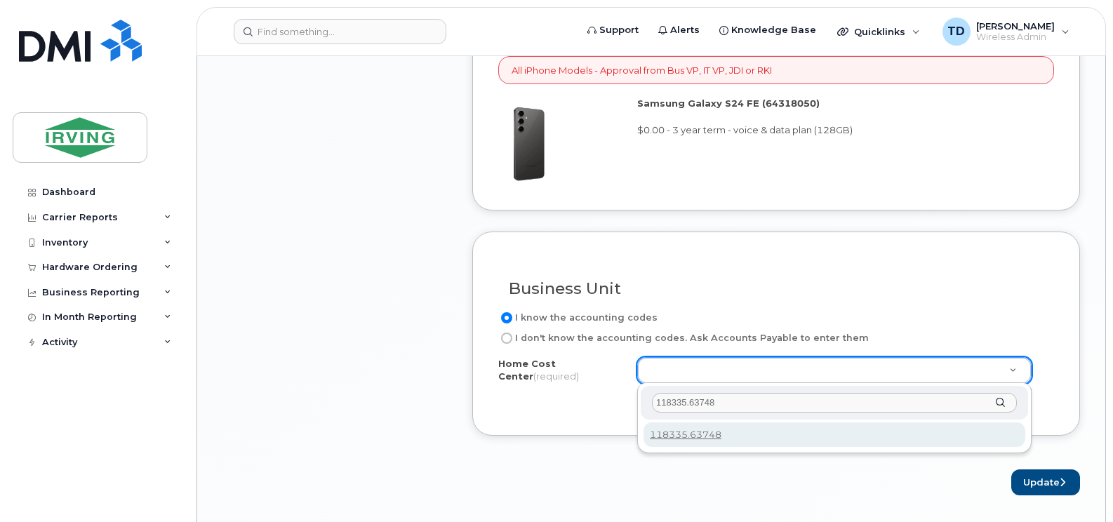
type input "118335.63748"
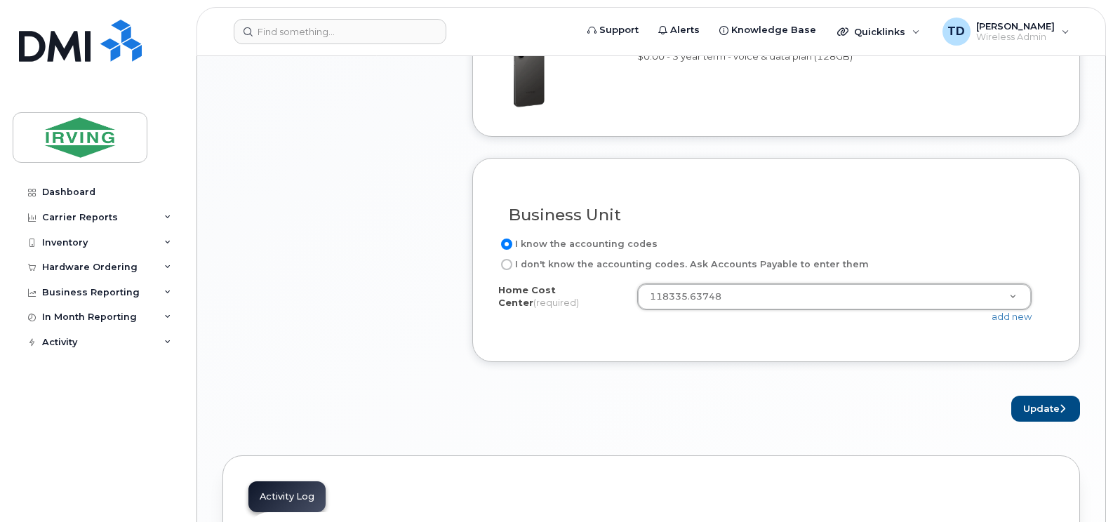
scroll to position [1404, 0]
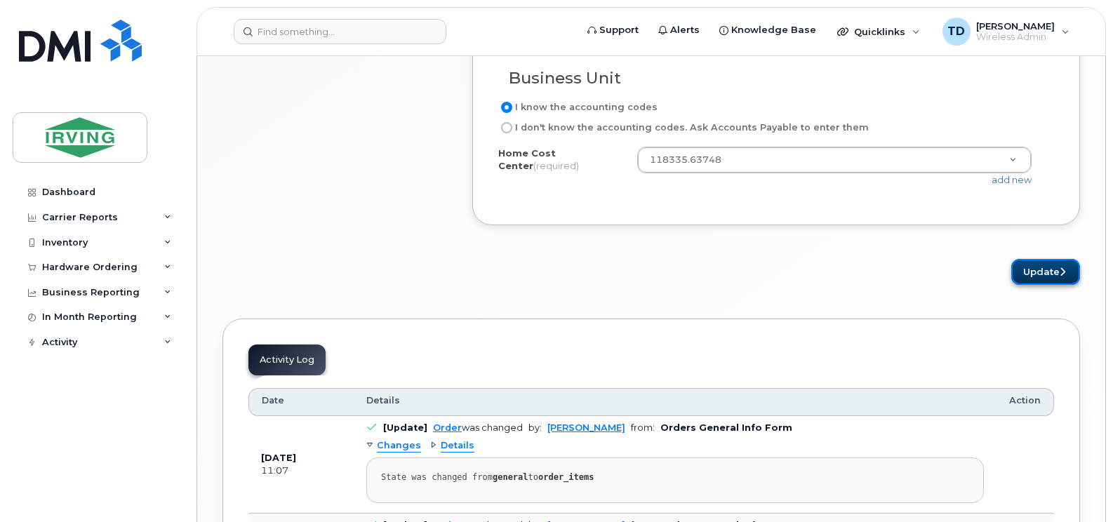
click at [1031, 268] on button "Update" at bounding box center [1046, 272] width 69 height 26
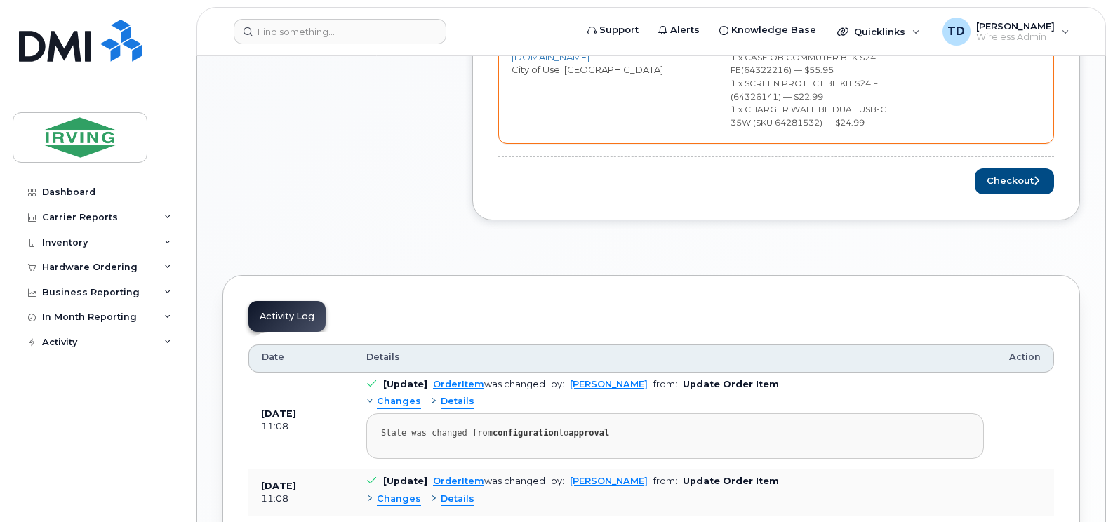
scroll to position [842, 0]
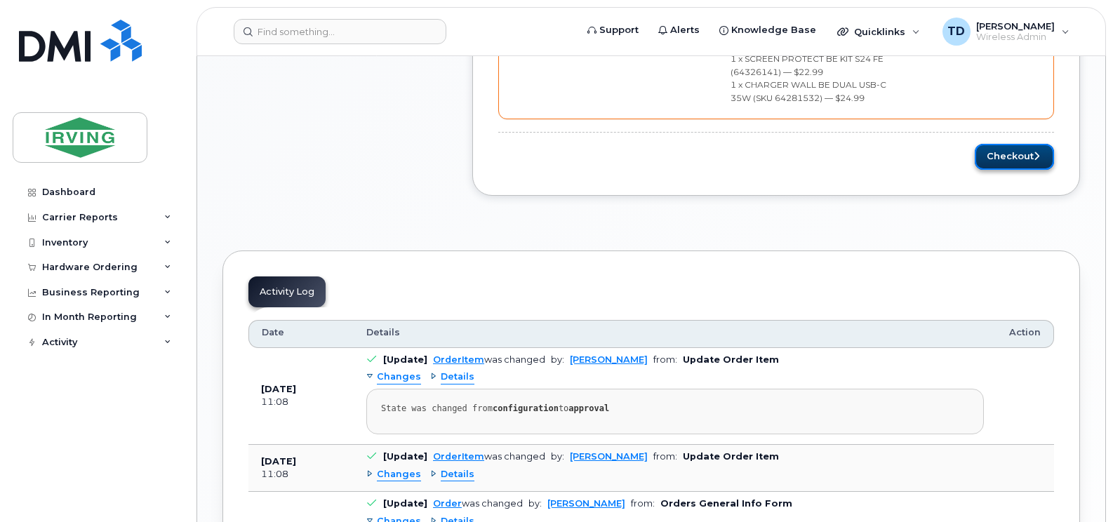
click at [1027, 146] on button "Checkout" at bounding box center [1014, 157] width 79 height 26
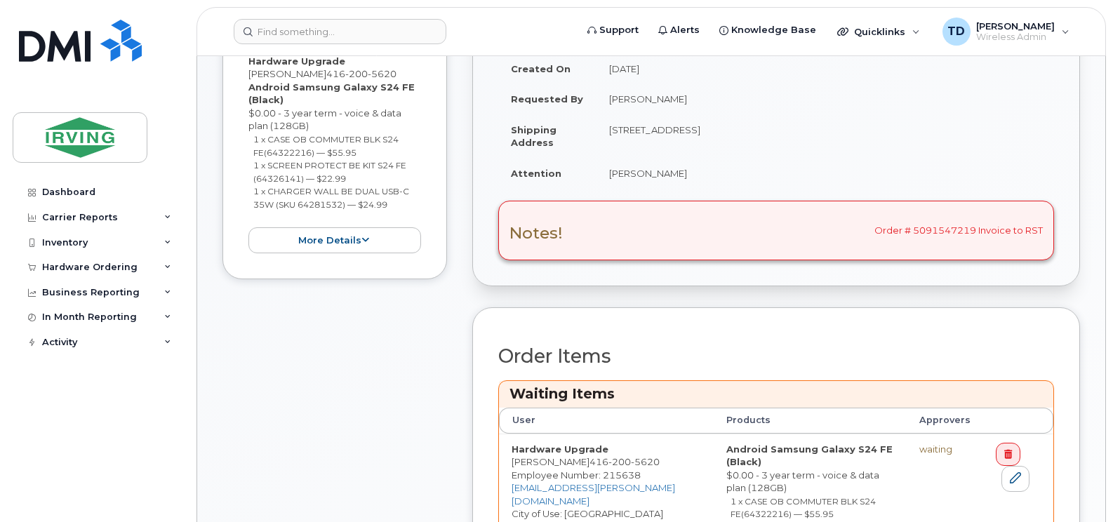
scroll to position [351, 0]
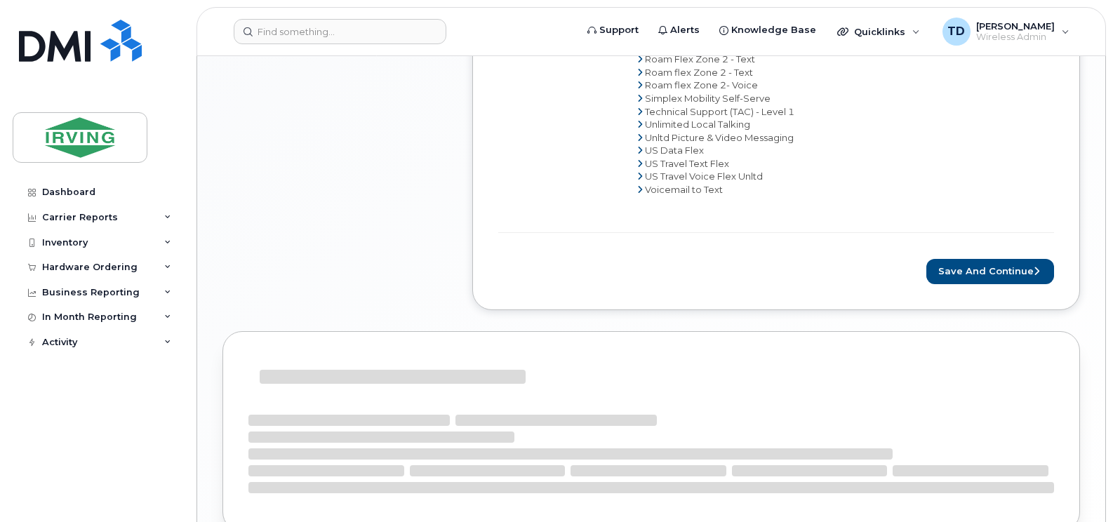
scroll to position [1072, 0]
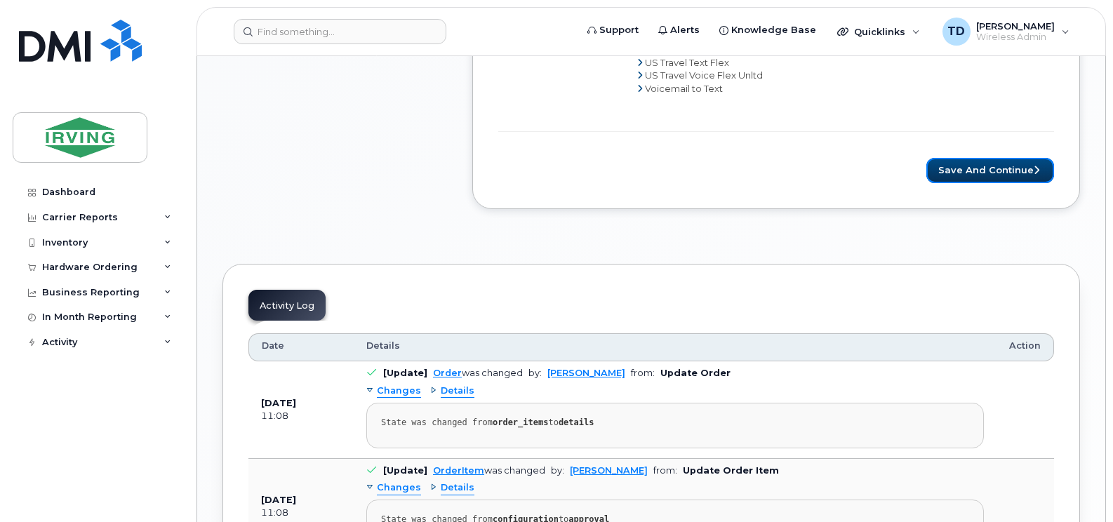
drag, startPoint x: 980, startPoint y: 162, endPoint x: 889, endPoint y: 278, distance: 147.5
click at [980, 162] on button "Save and Continue" at bounding box center [991, 171] width 128 height 26
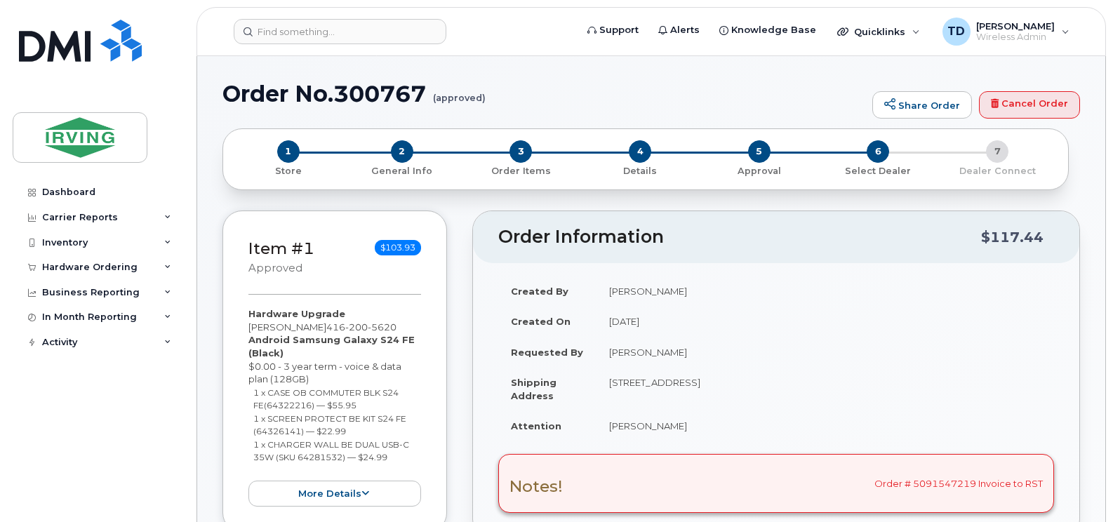
radio input "true"
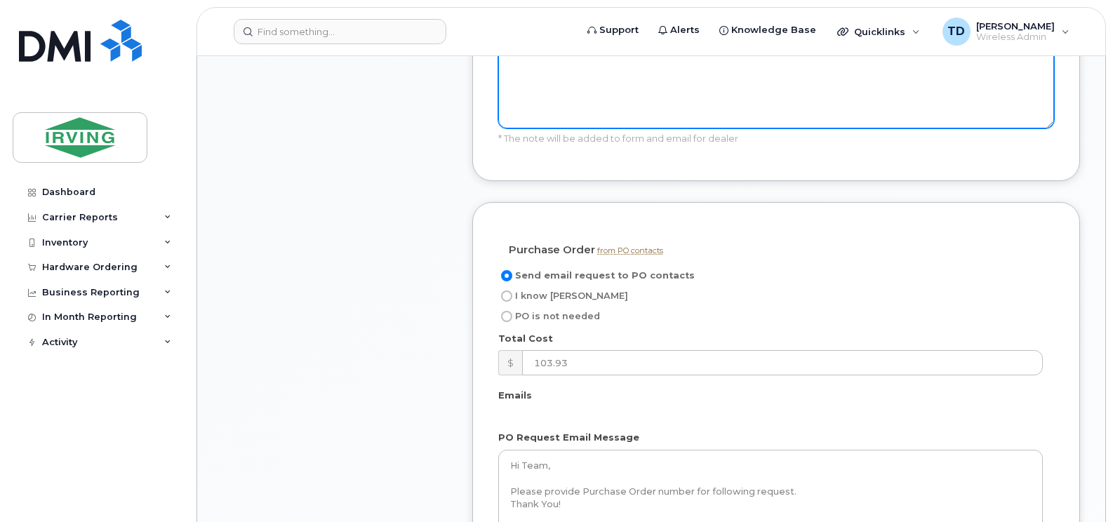
scroll to position [1264, 0]
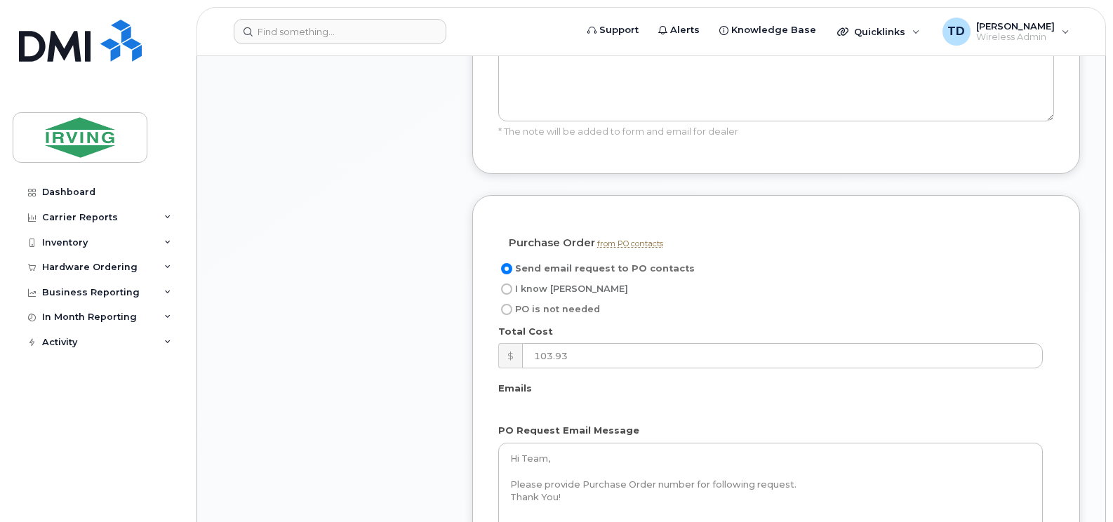
drag, startPoint x: 544, startPoint y: 300, endPoint x: 550, endPoint y: 305, distance: 7.5
click at [544, 294] on span "I know [PERSON_NAME]" at bounding box center [571, 289] width 113 height 11
click at [512, 295] on input "I know [PERSON_NAME]" at bounding box center [506, 289] width 11 height 11
radio input "true"
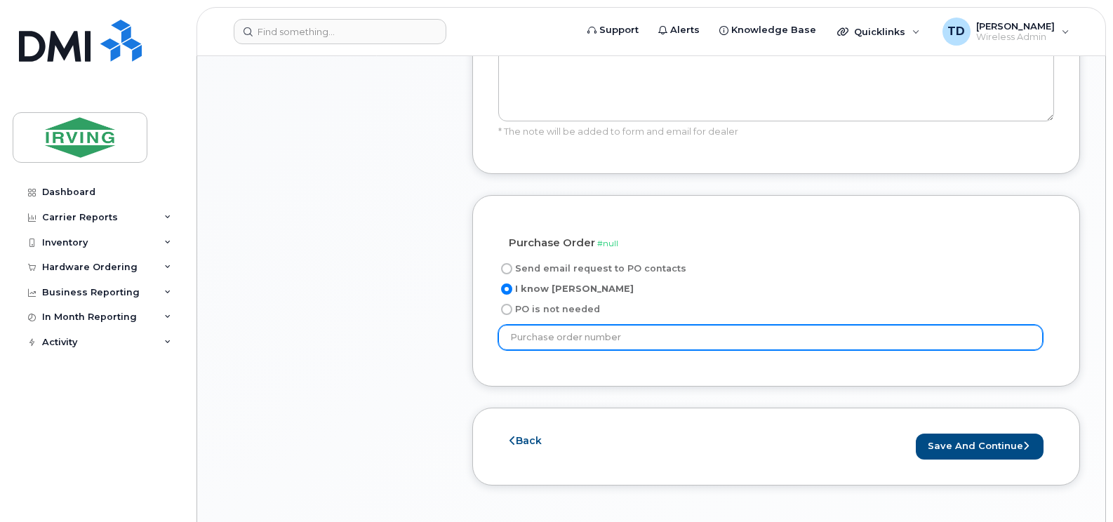
click at [557, 350] on input "text" at bounding box center [770, 337] width 545 height 25
paste input "18195"
type input "18195"
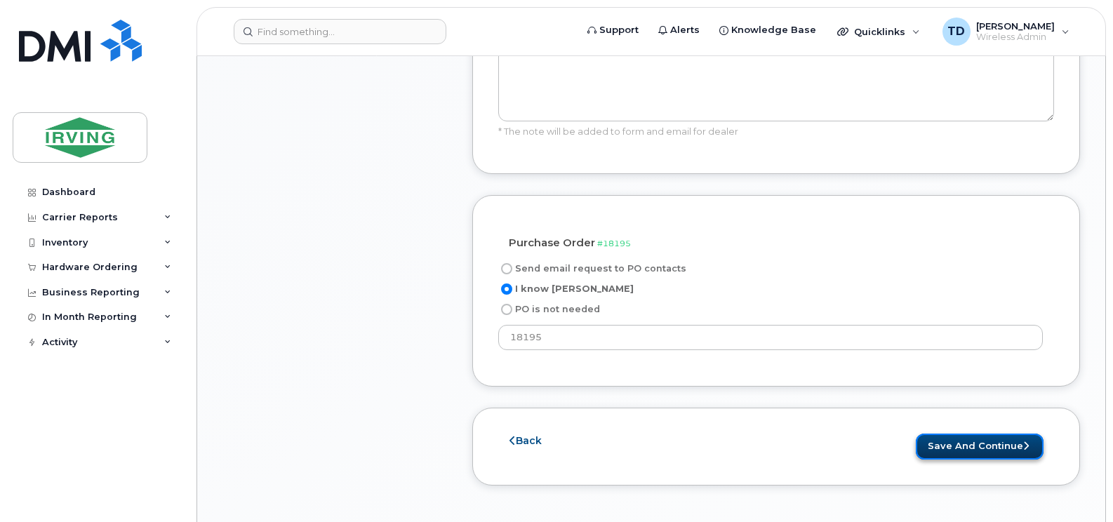
click at [990, 454] on button "Save and Continue" at bounding box center [980, 447] width 128 height 26
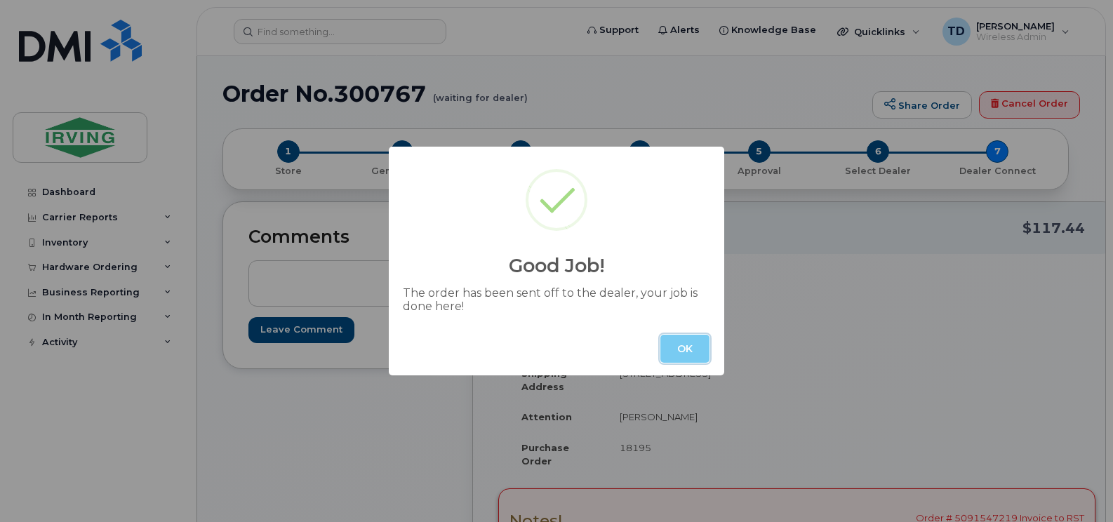
click at [675, 349] on button "OK" at bounding box center [685, 349] width 49 height 28
